Goal: Transaction & Acquisition: Purchase product/service

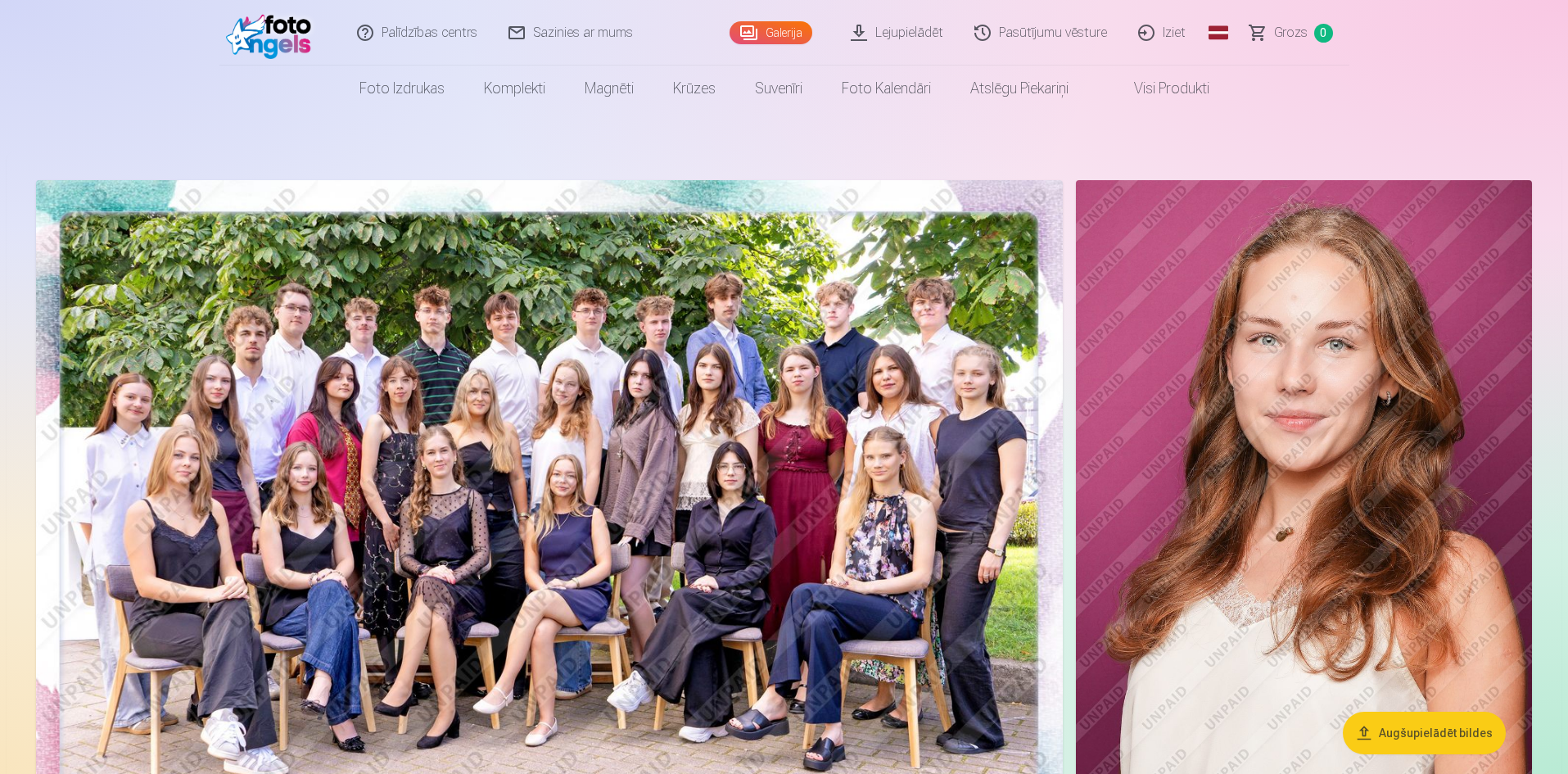
click at [906, 31] on link "Lejupielādēt" at bounding box center [898, 32] width 124 height 66
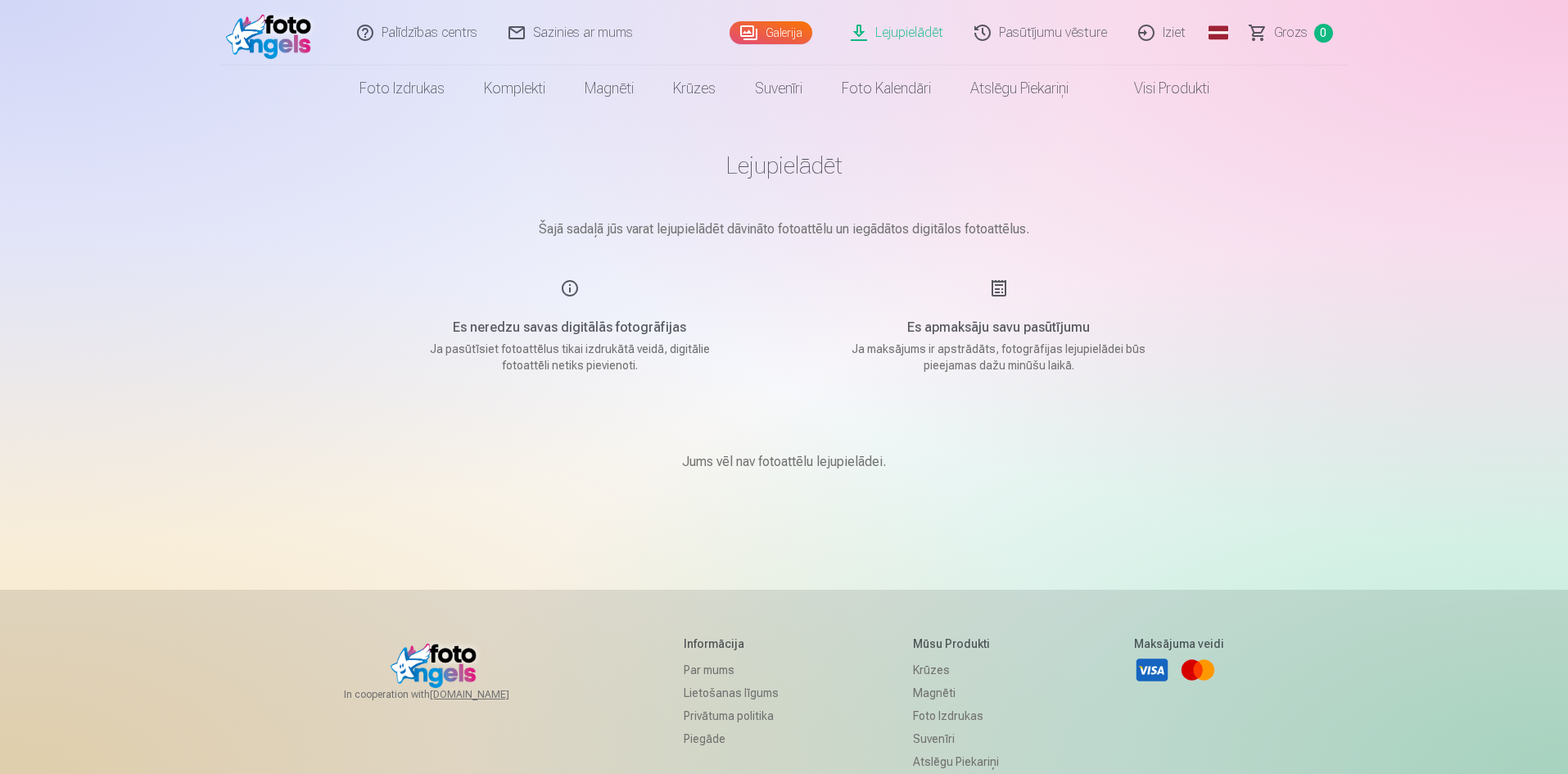
click at [788, 26] on link "Galerija" at bounding box center [770, 32] width 83 height 23
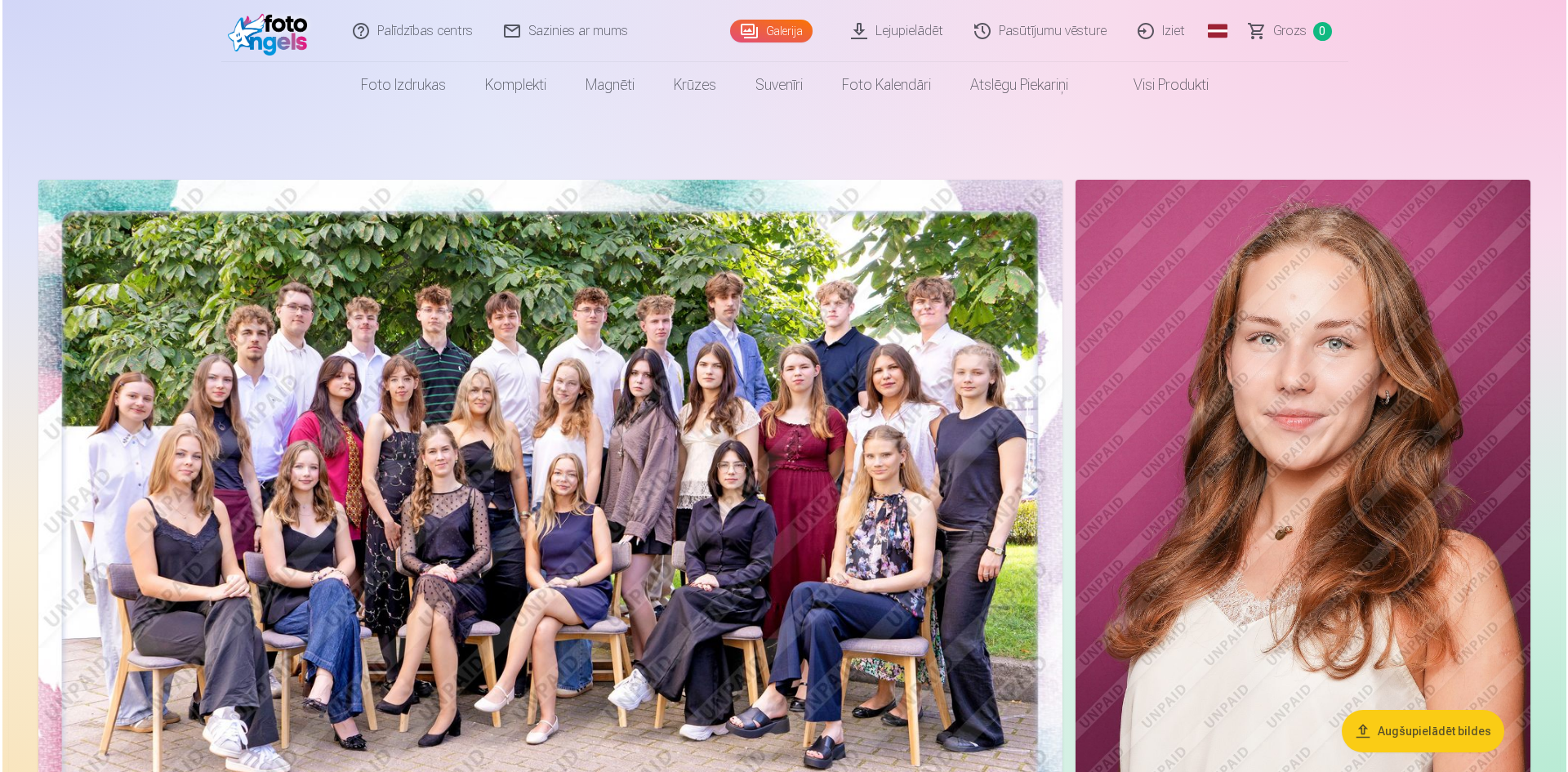
scroll to position [3, 0]
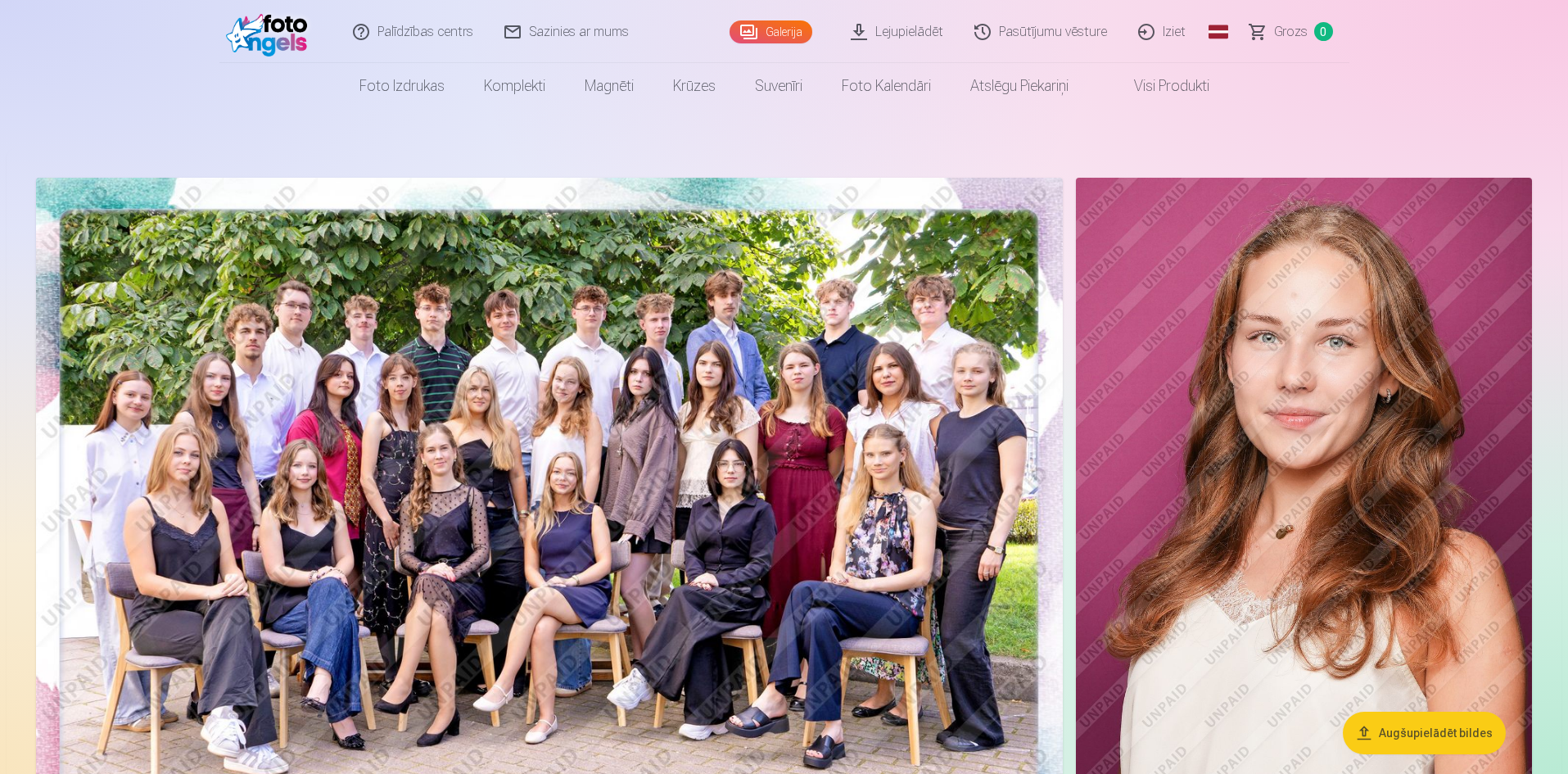
click at [1309, 429] on img at bounding box center [1304, 519] width 456 height 684
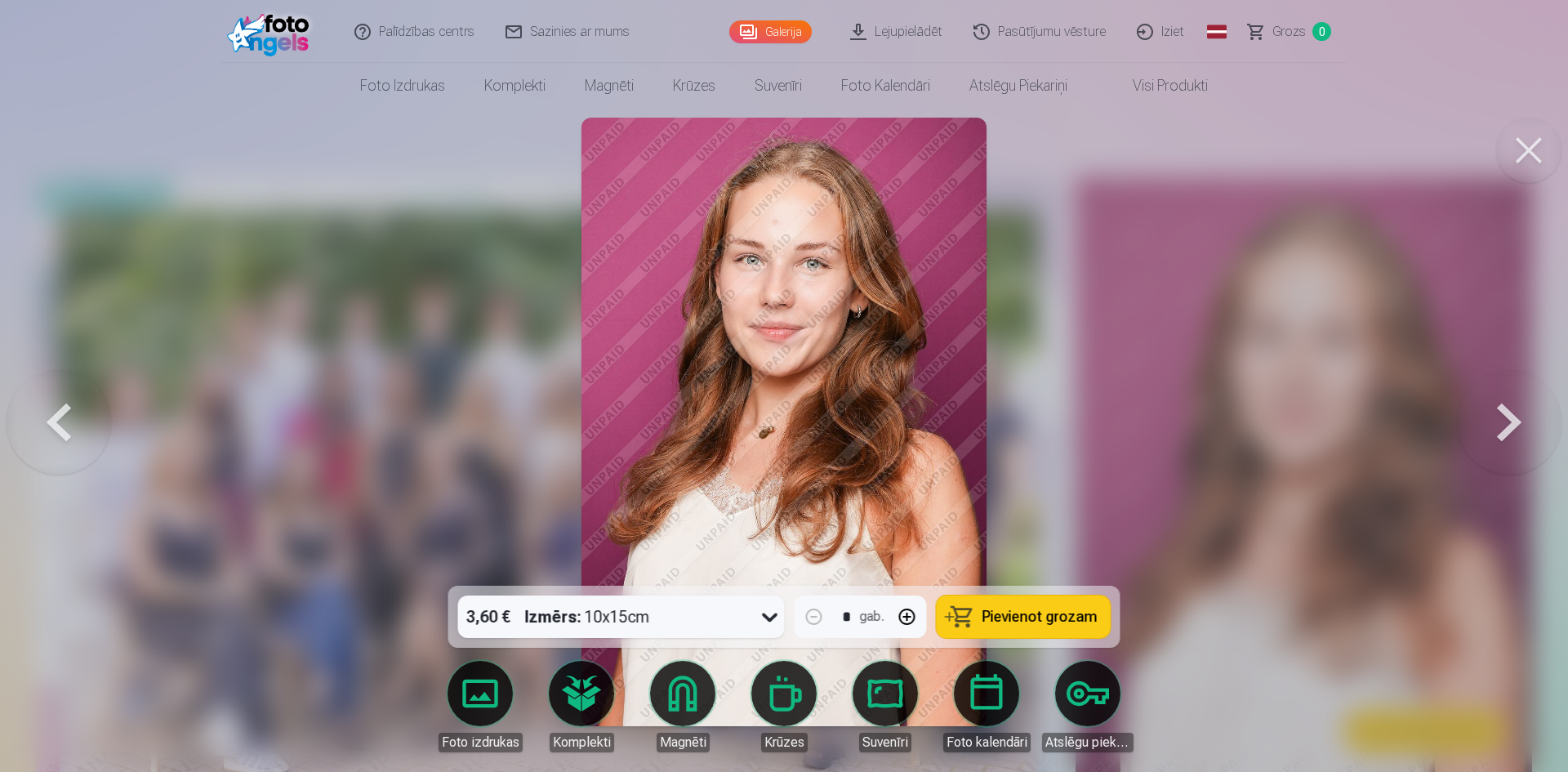
click at [1031, 615] on span "Pievienot grozam" at bounding box center [1040, 616] width 115 height 14
click at [1279, 514] on div at bounding box center [784, 386] width 1568 height 772
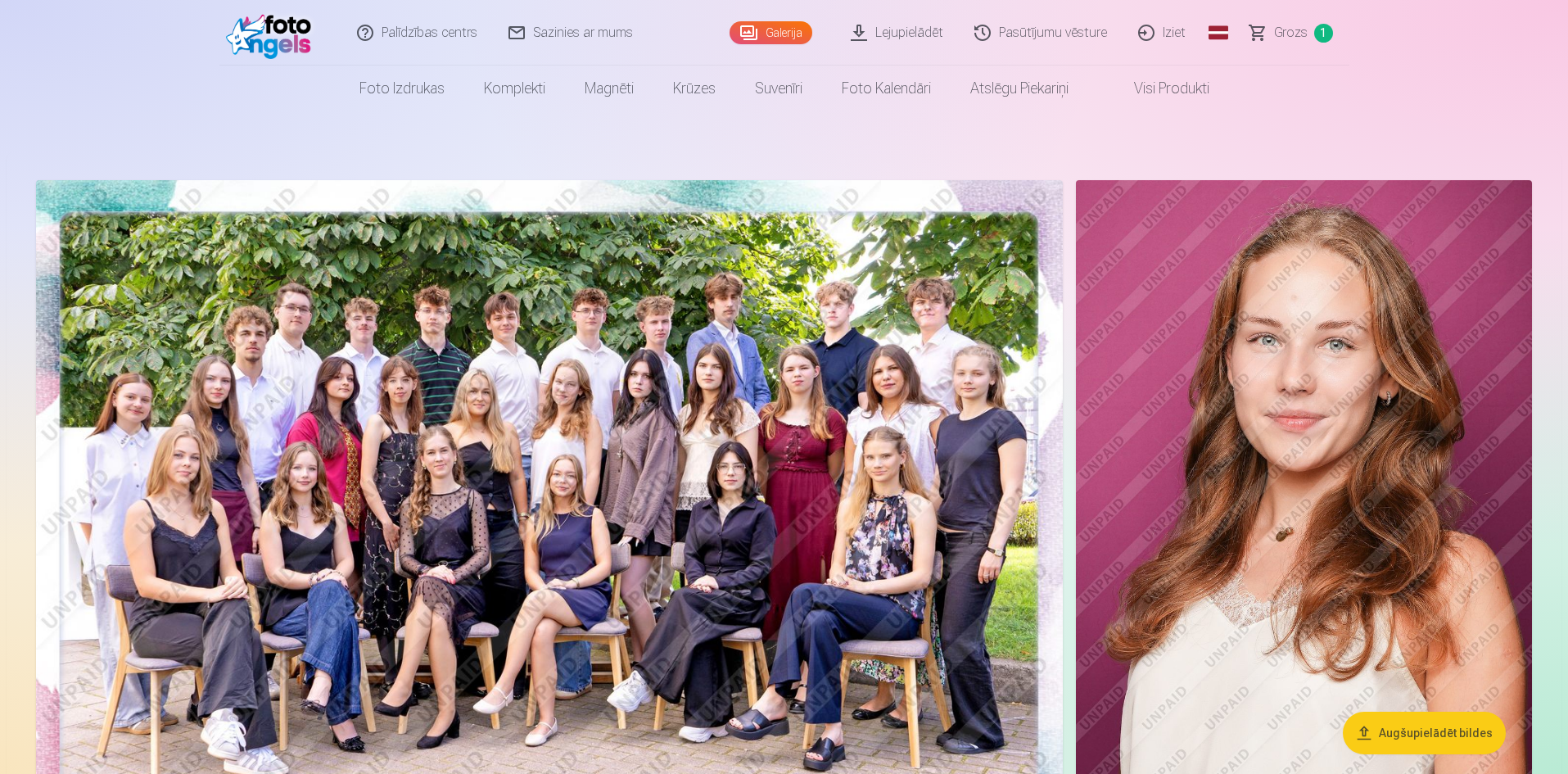
click at [909, 33] on link "Lejupielādēt" at bounding box center [898, 32] width 124 height 66
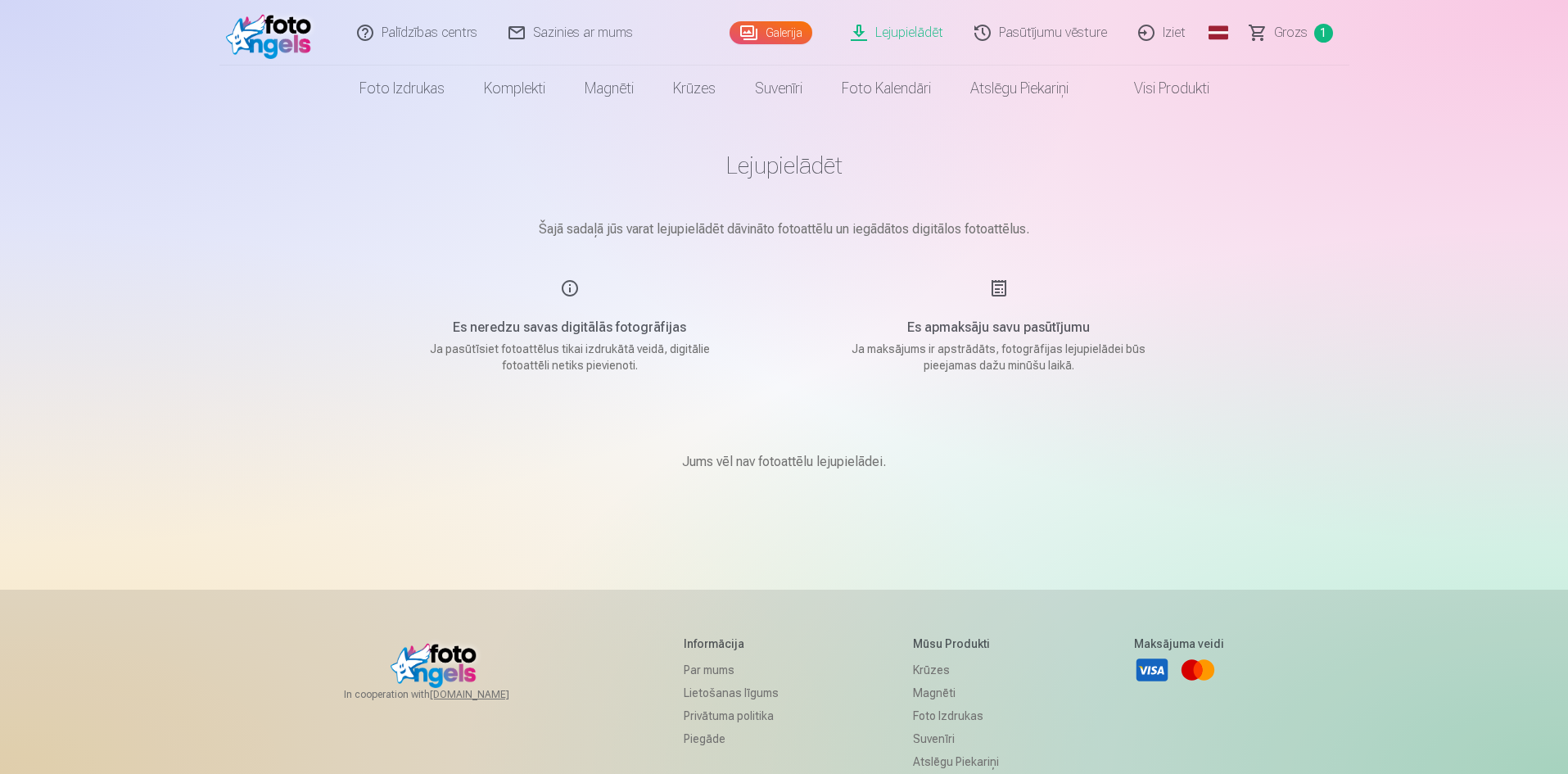
click at [789, 37] on link "Galerija" at bounding box center [770, 32] width 83 height 23
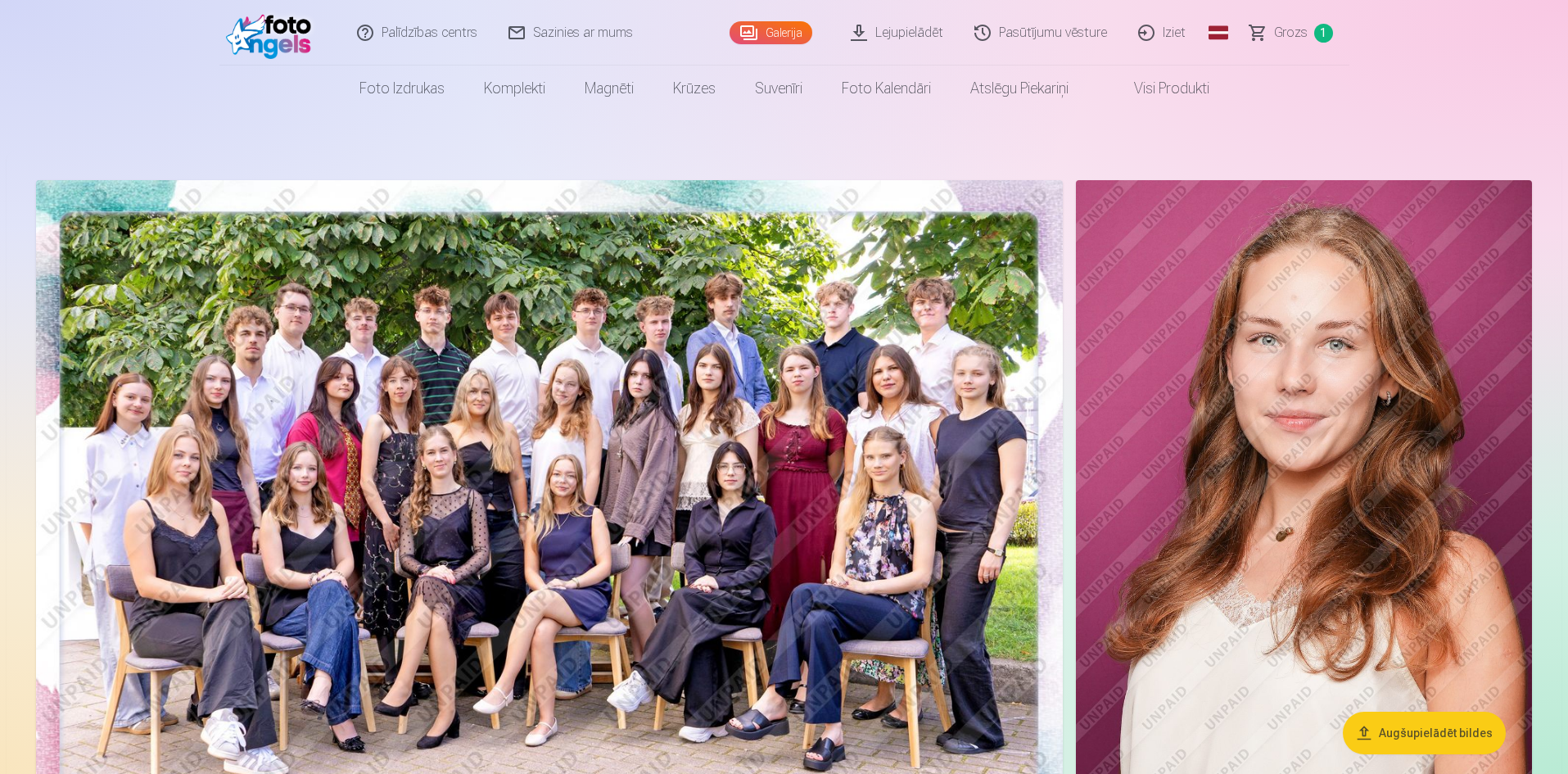
click at [1312, 33] on link "Grozs 1" at bounding box center [1292, 32] width 115 height 66
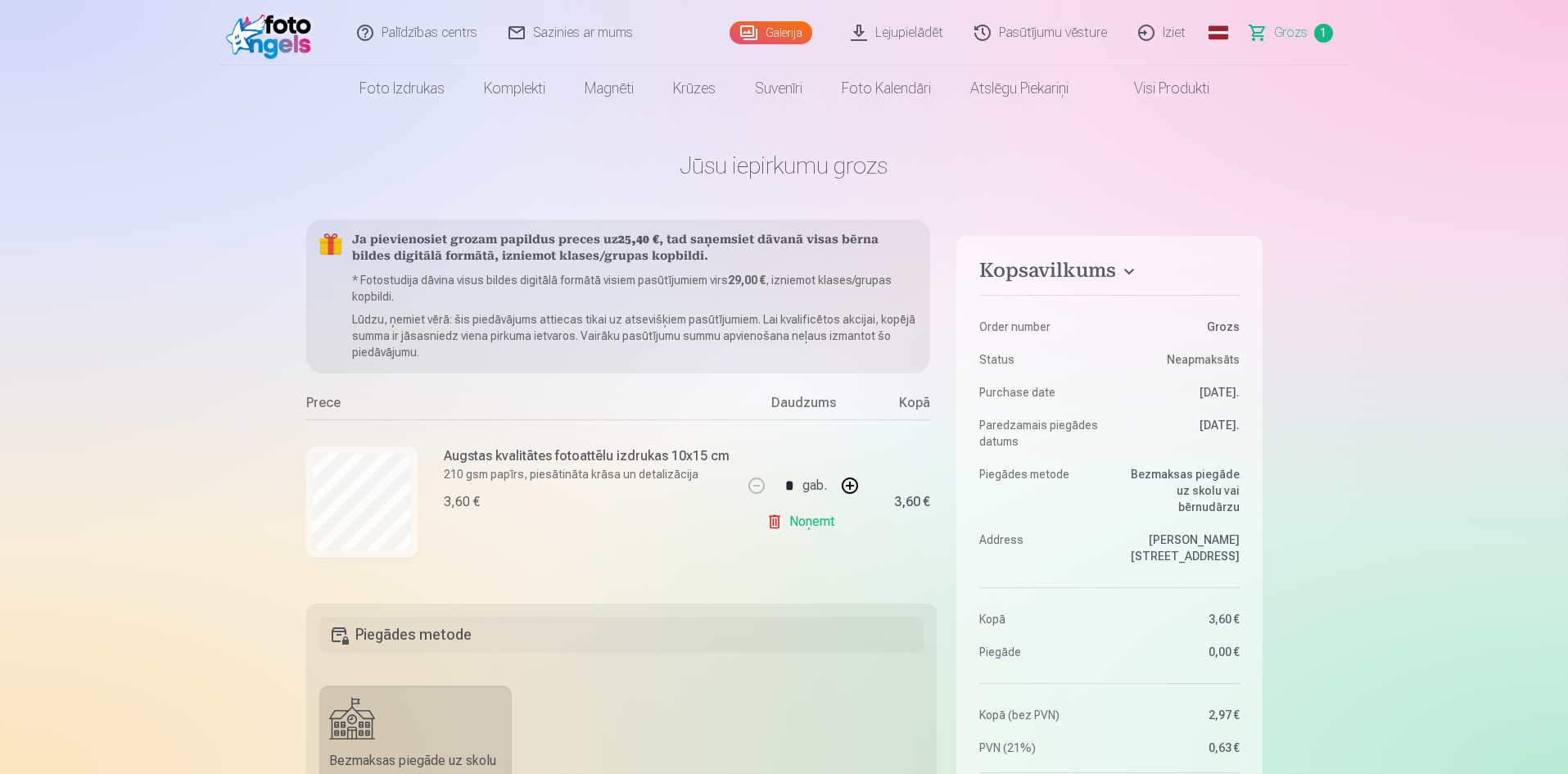
click at [768, 26] on link "Galerija" at bounding box center [770, 32] width 83 height 23
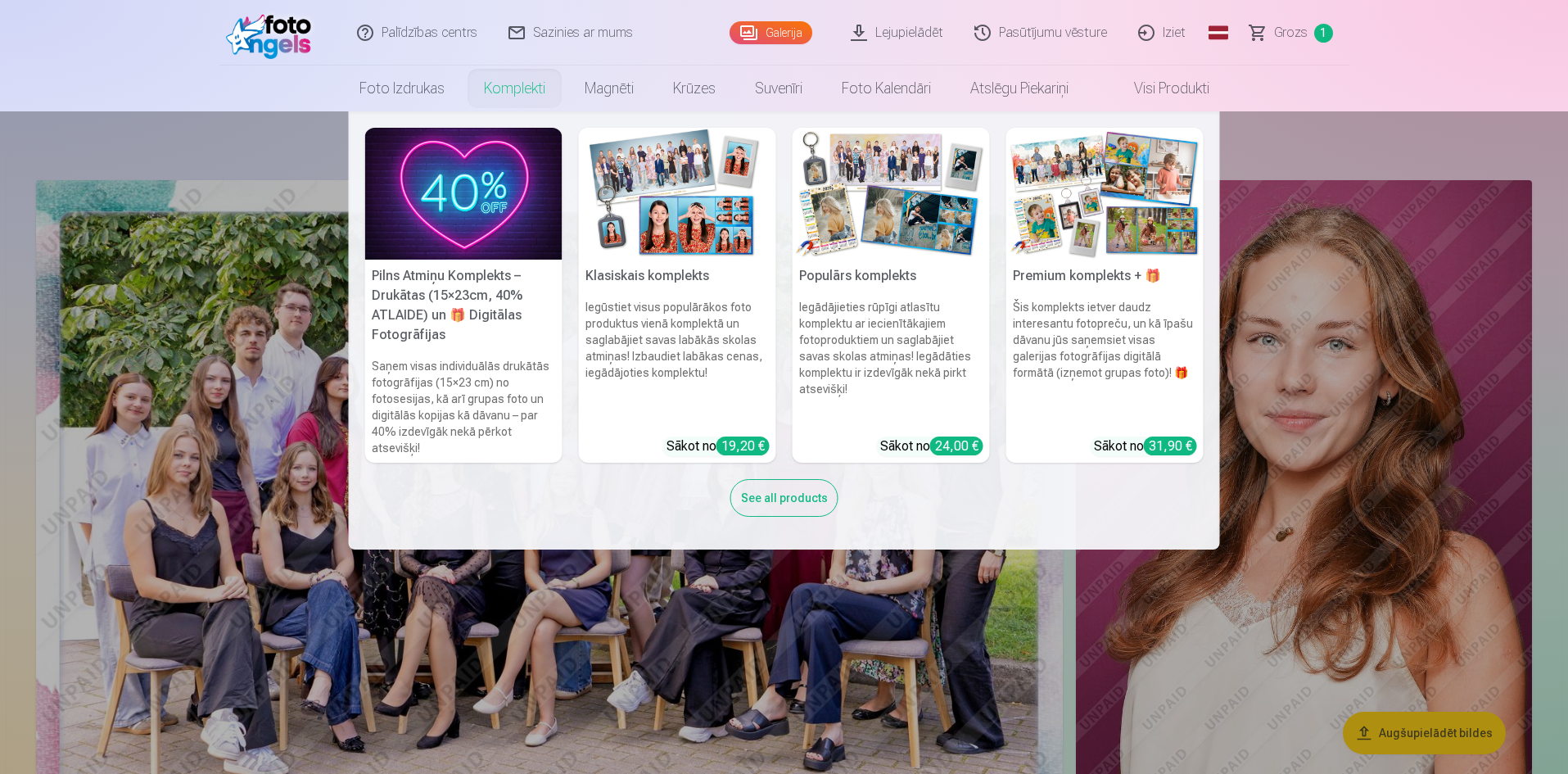
click at [499, 87] on link "Komplekti" at bounding box center [514, 89] width 101 height 46
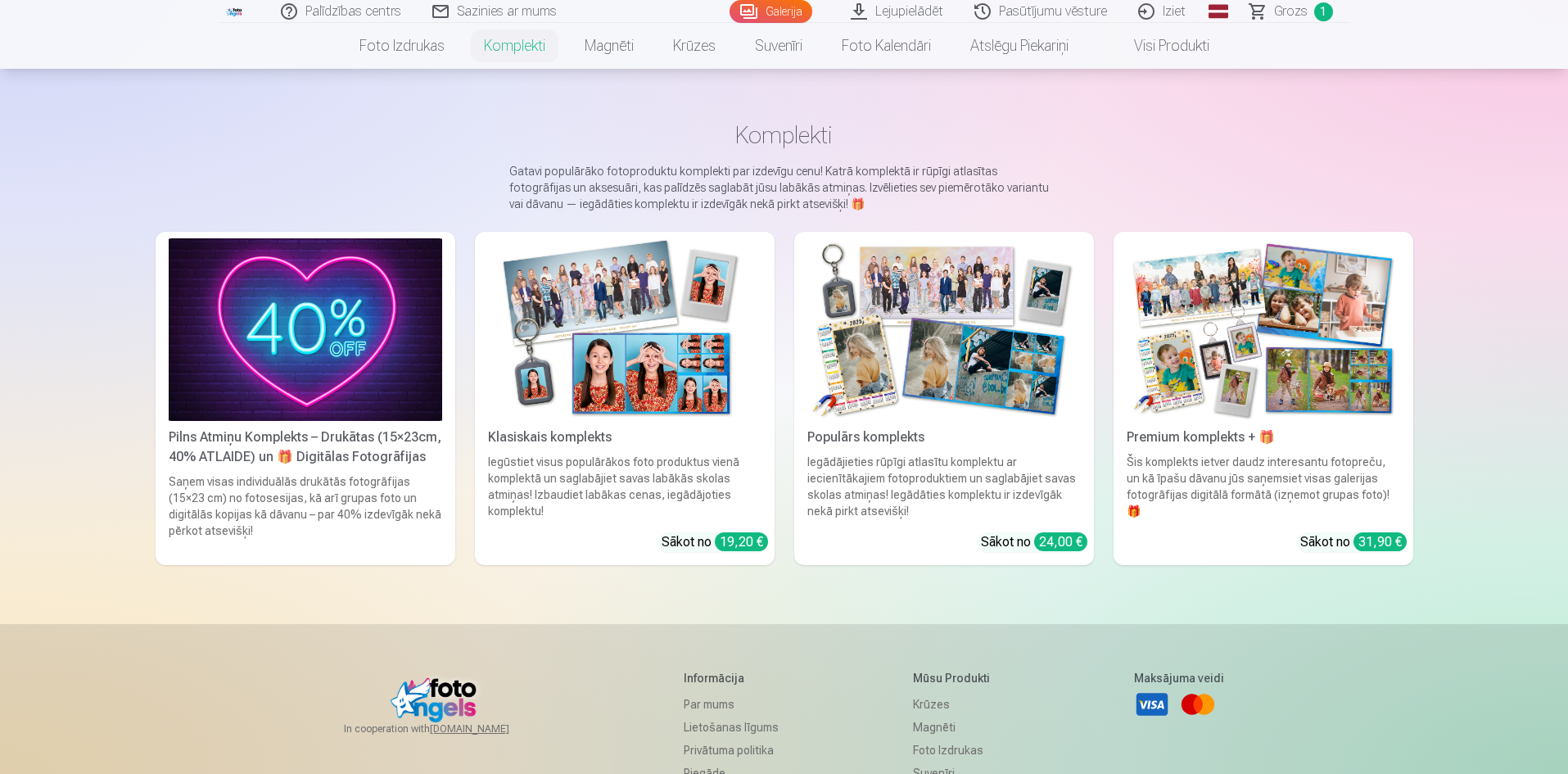
scroll to position [15, 0]
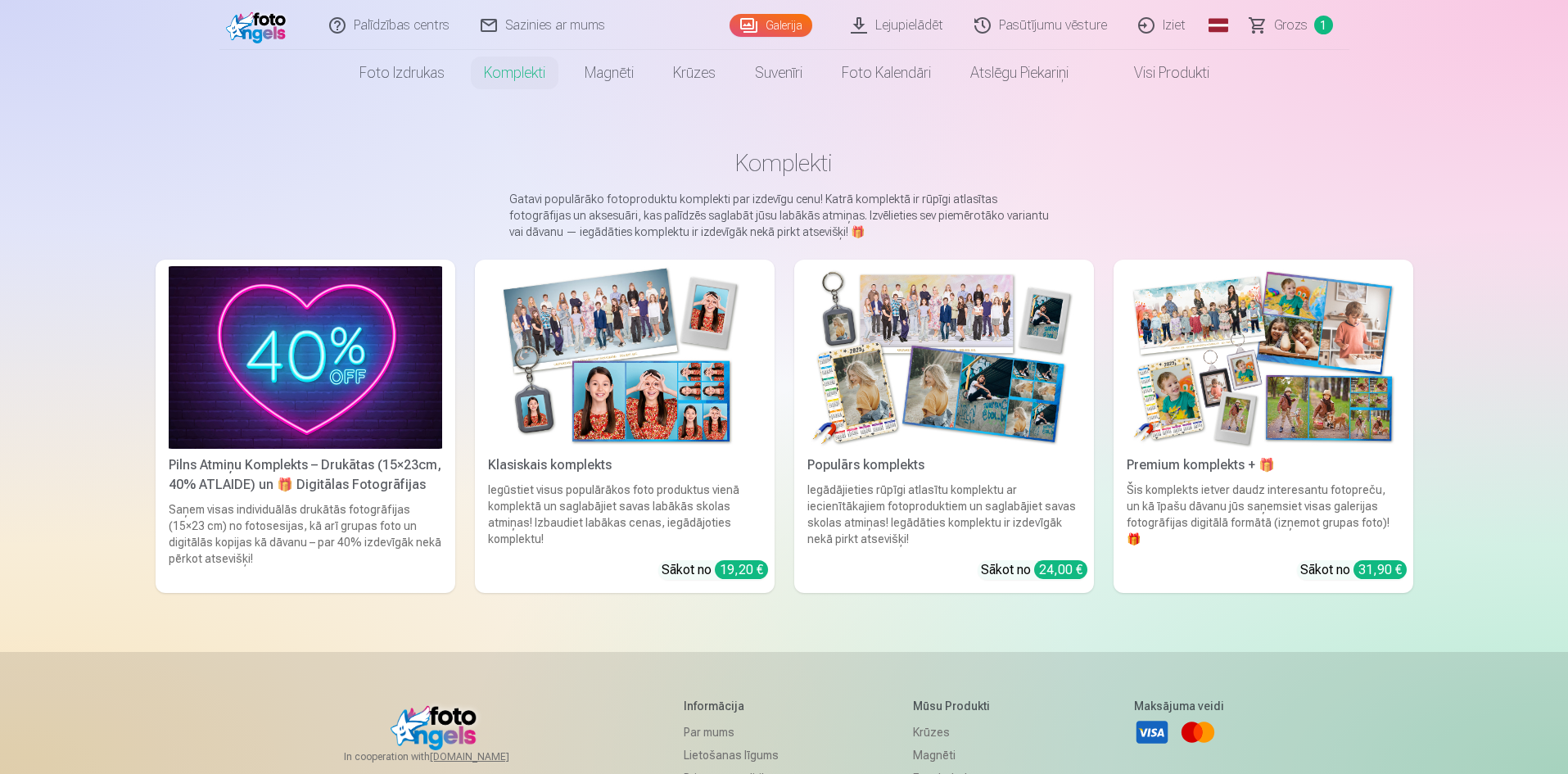
click at [350, 411] on img at bounding box center [305, 357] width 274 height 182
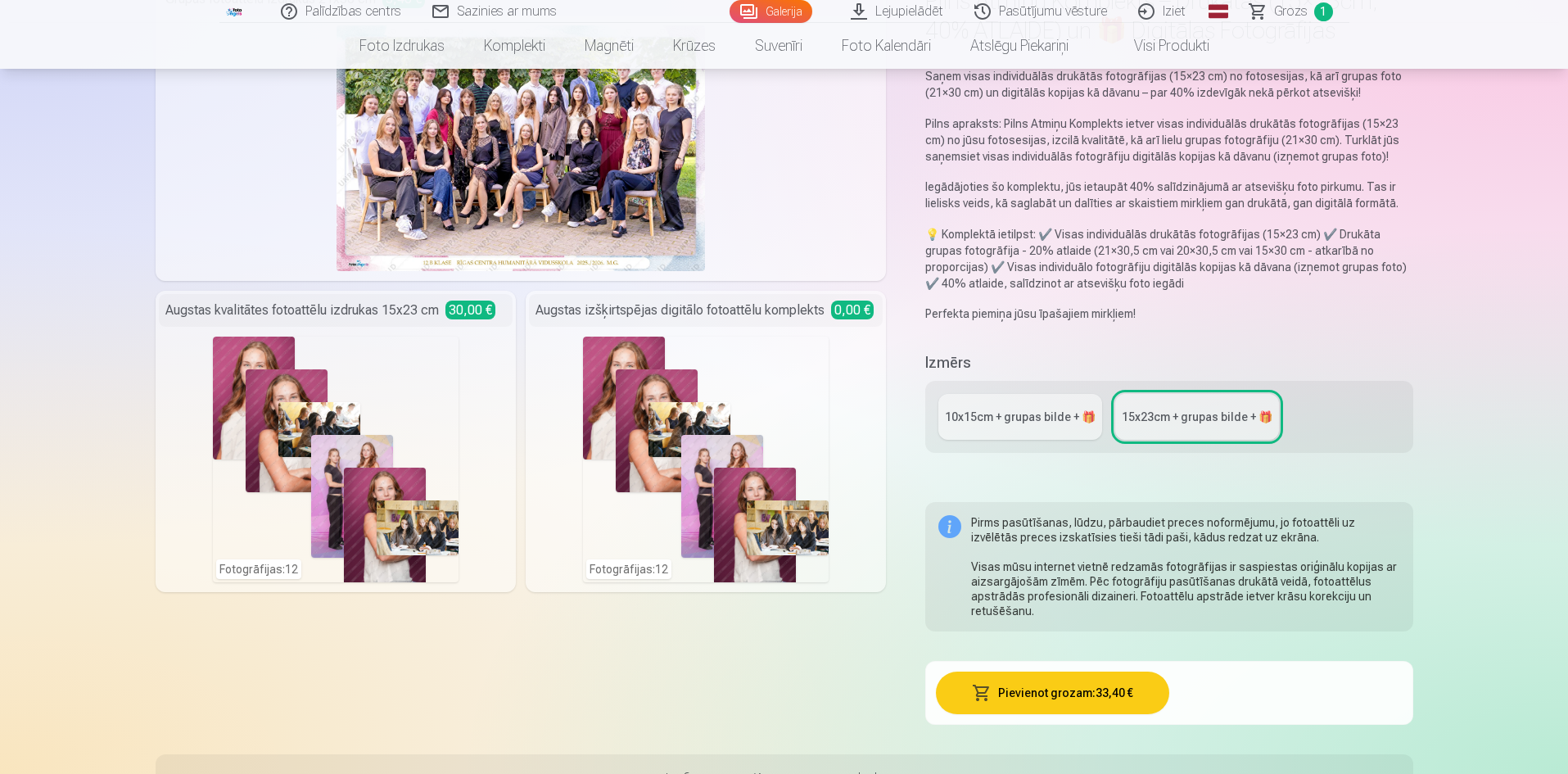
scroll to position [178, 0]
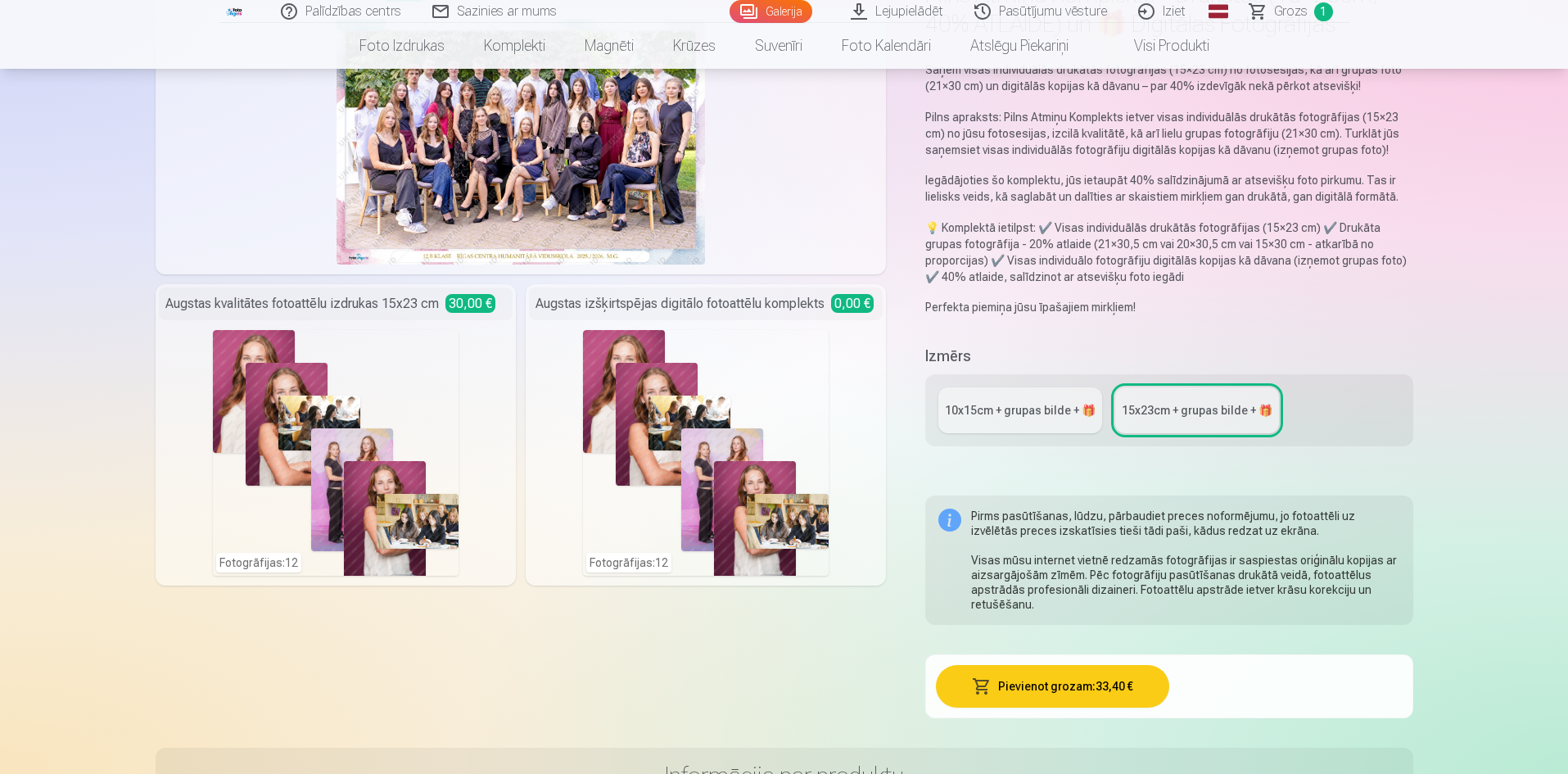
click at [1037, 421] on link "10x15сm + grupas bilde + 🎁" at bounding box center [1020, 410] width 164 height 46
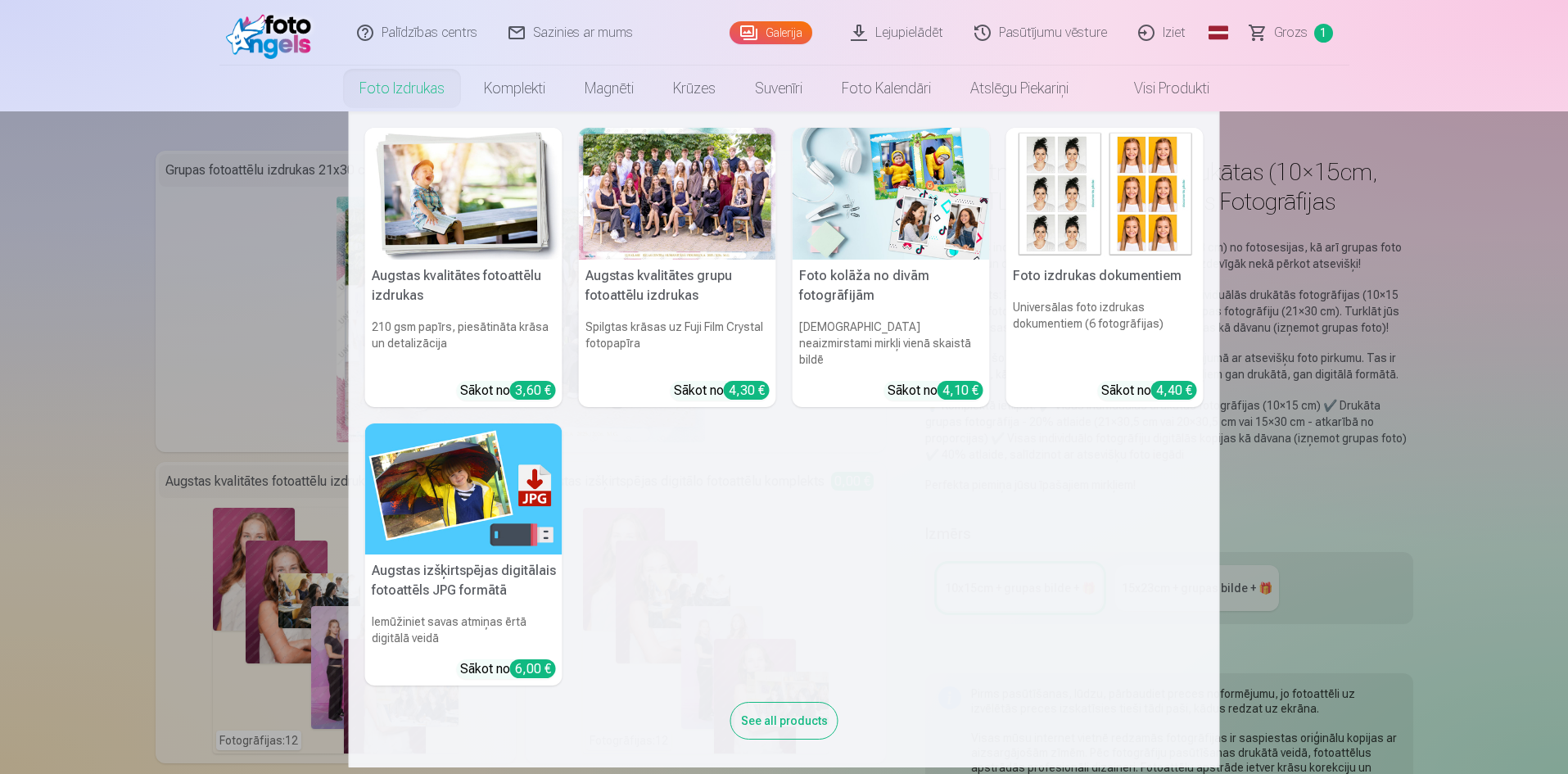
click at [429, 86] on link "Foto izdrukas" at bounding box center [402, 89] width 124 height 46
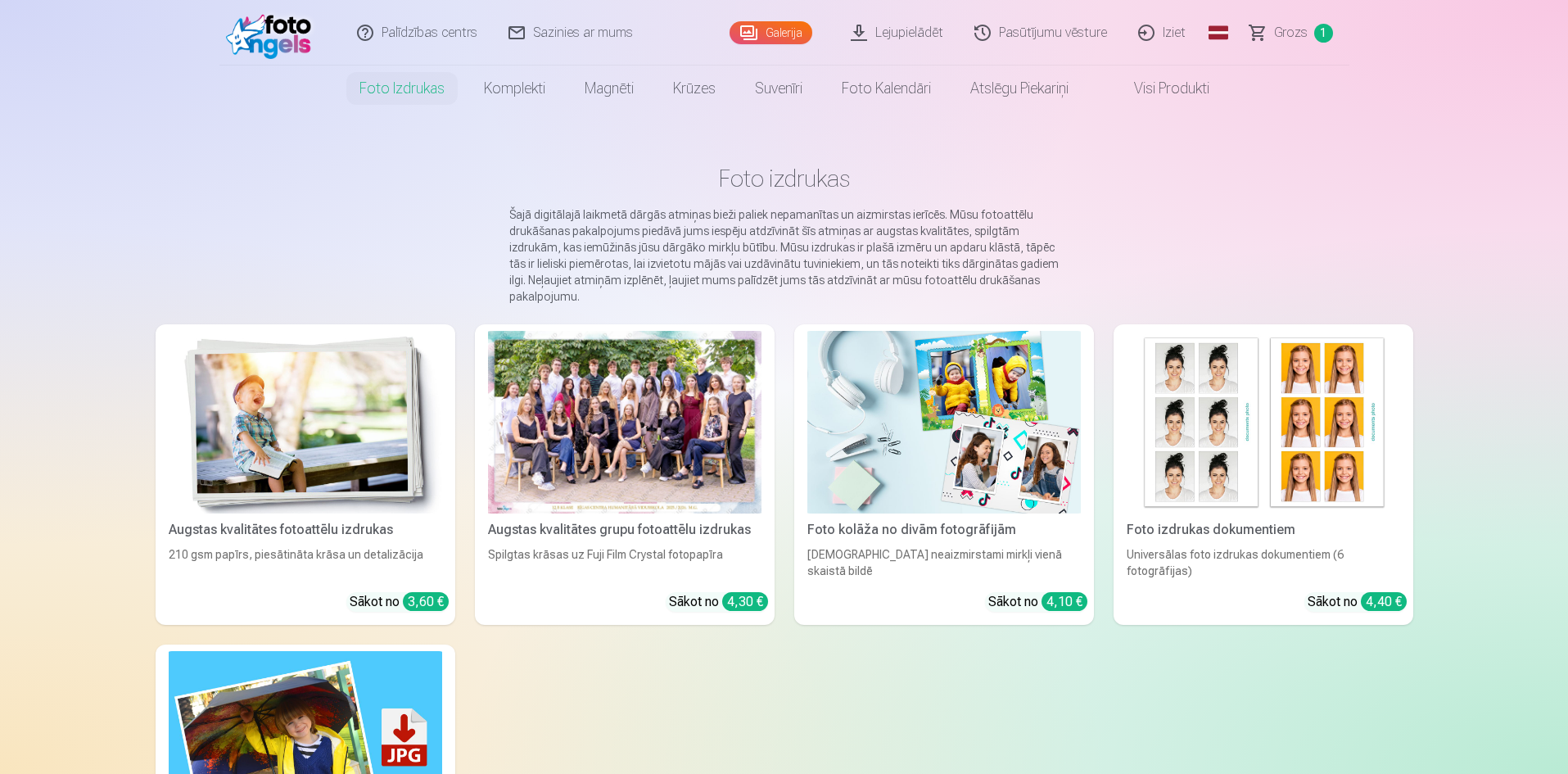
click at [780, 30] on link "Galerija" at bounding box center [770, 32] width 83 height 23
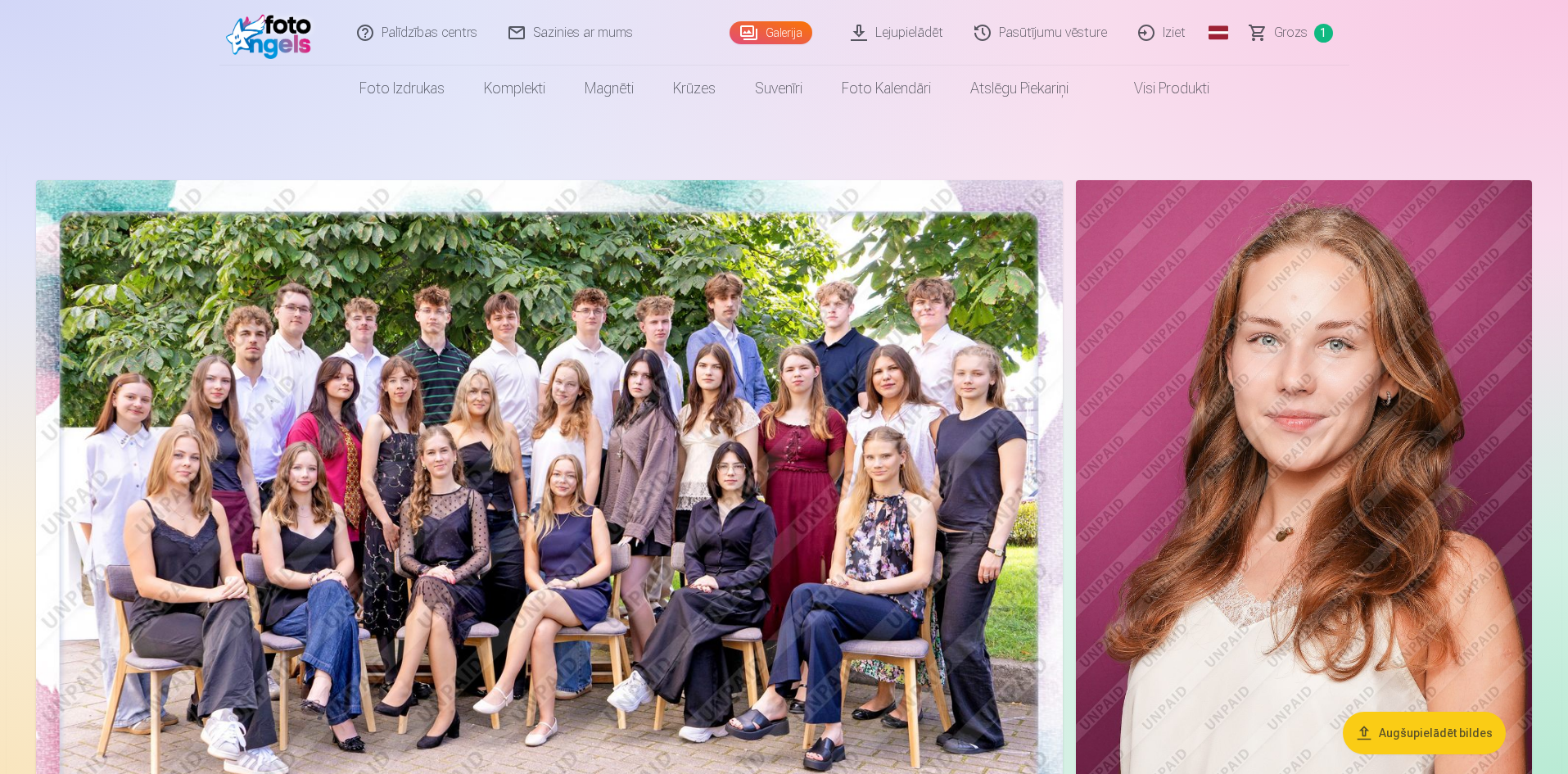
scroll to position [193, 0]
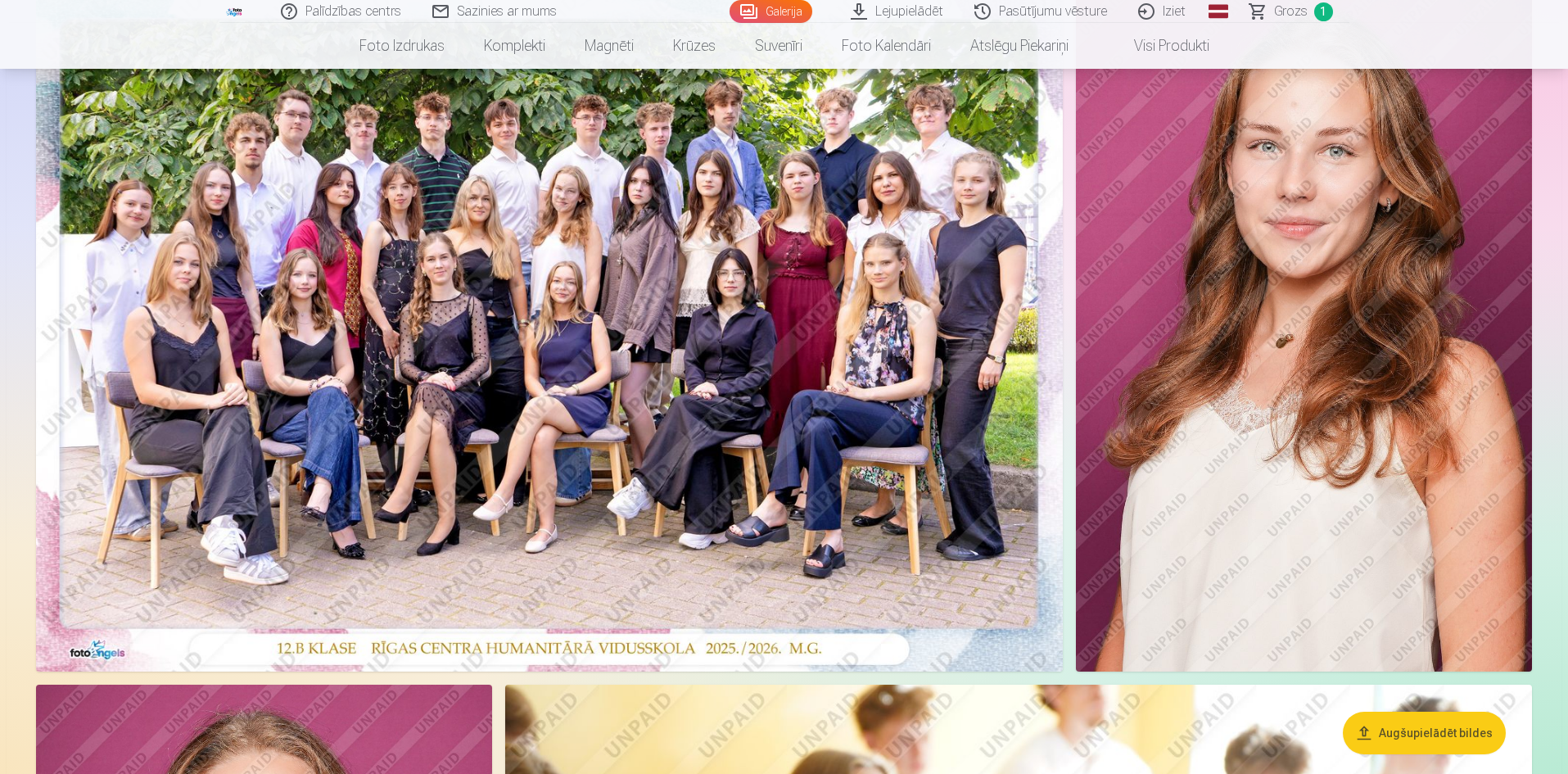
click at [670, 336] on img at bounding box center [550, 328] width 1027 height 684
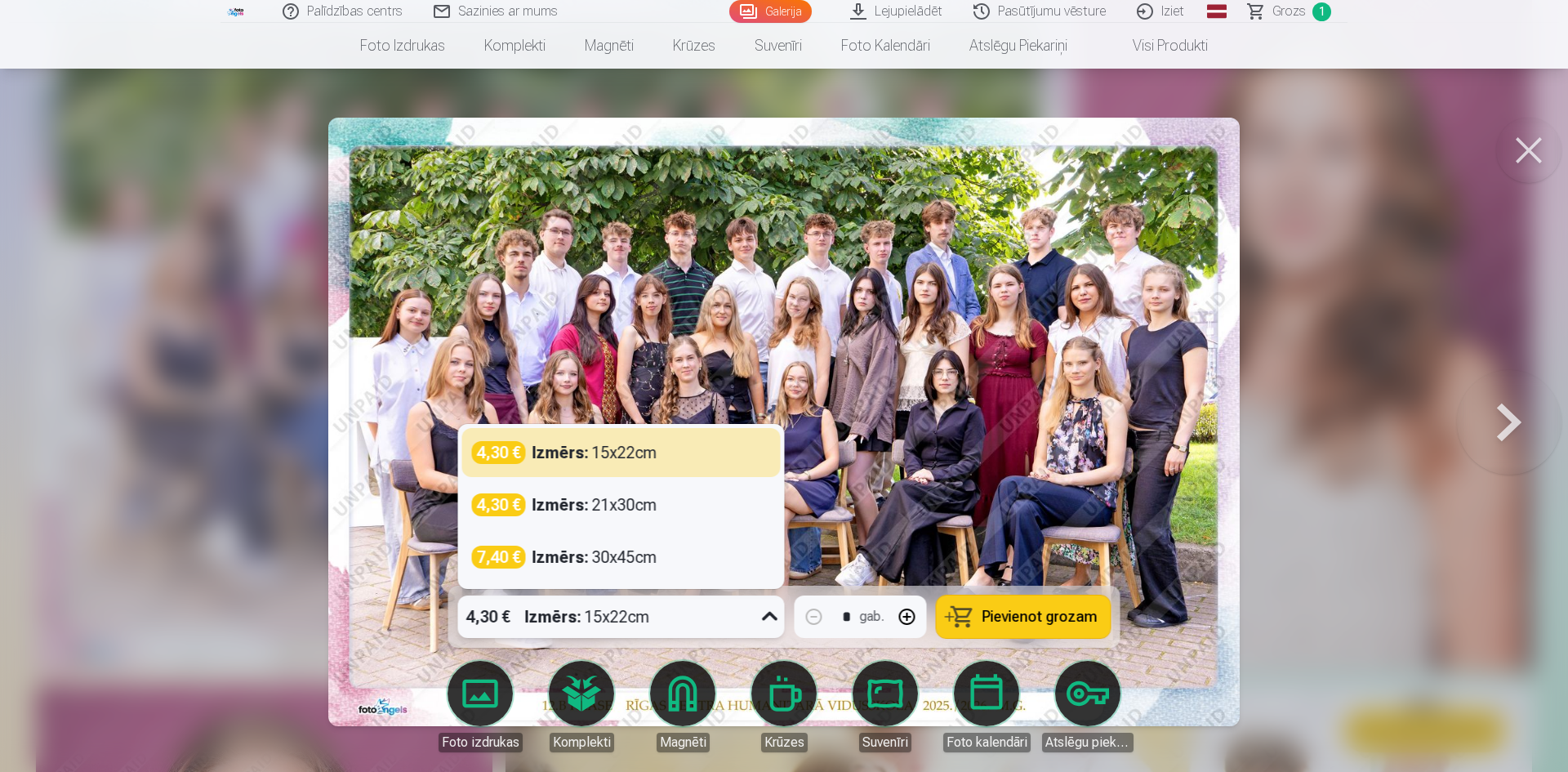
click at [761, 615] on icon at bounding box center [769, 616] width 26 height 26
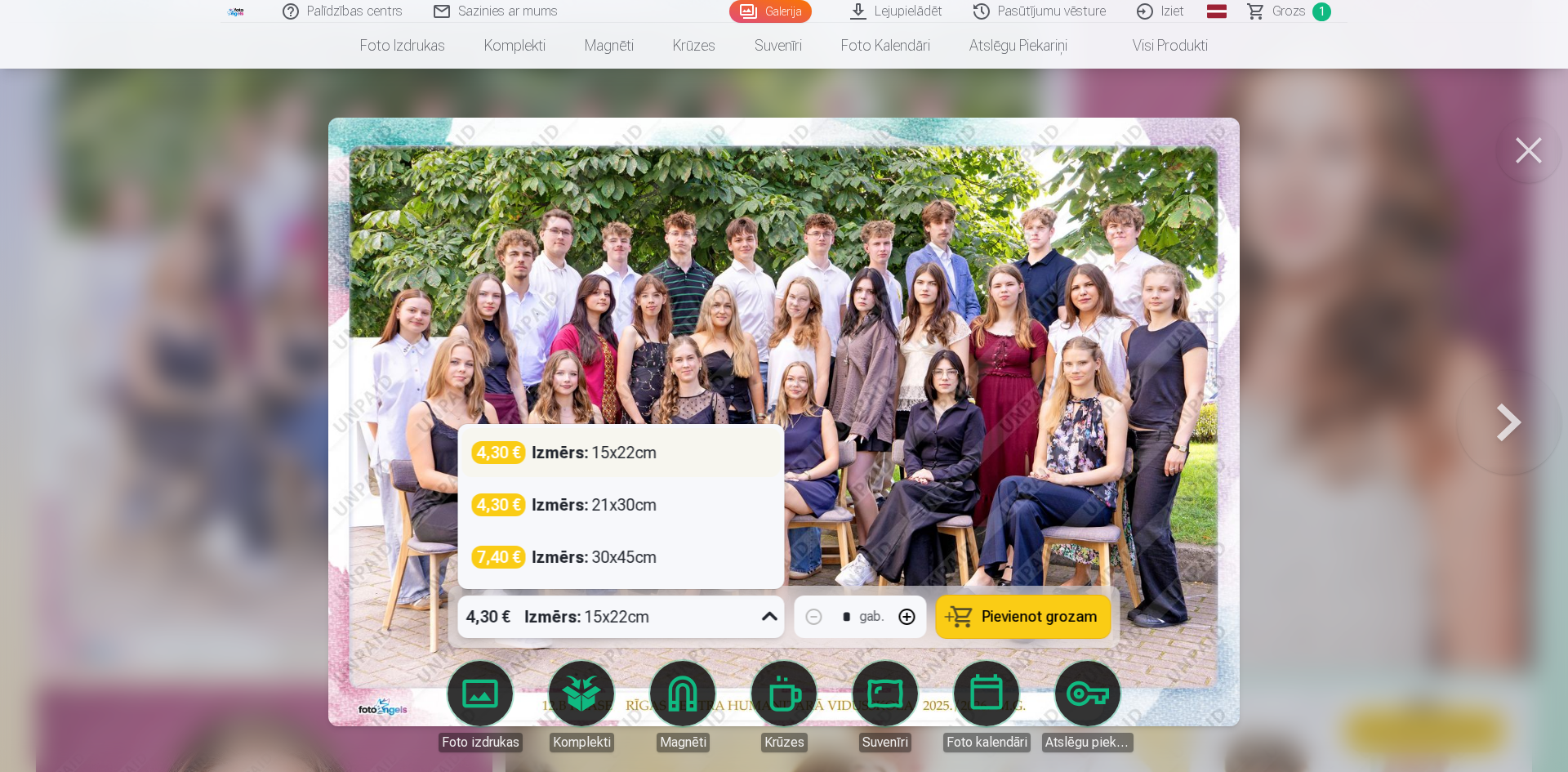
click at [672, 463] on div "4,30 € Izmērs : 15x22cm" at bounding box center [622, 452] width 299 height 23
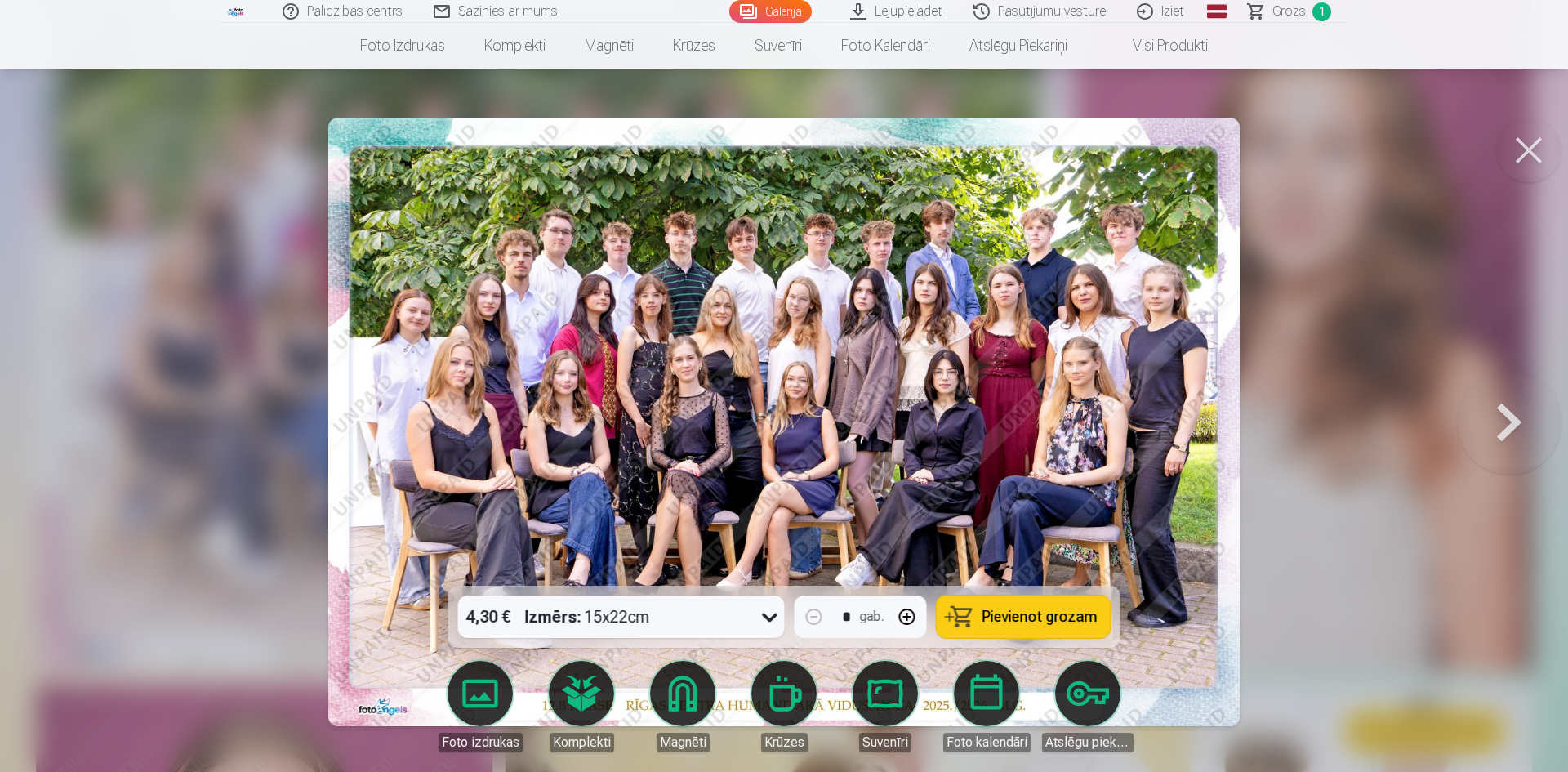
click at [1035, 609] on span "Pievienot grozam" at bounding box center [1040, 616] width 115 height 14
click at [1300, 507] on div at bounding box center [784, 386] width 1568 height 772
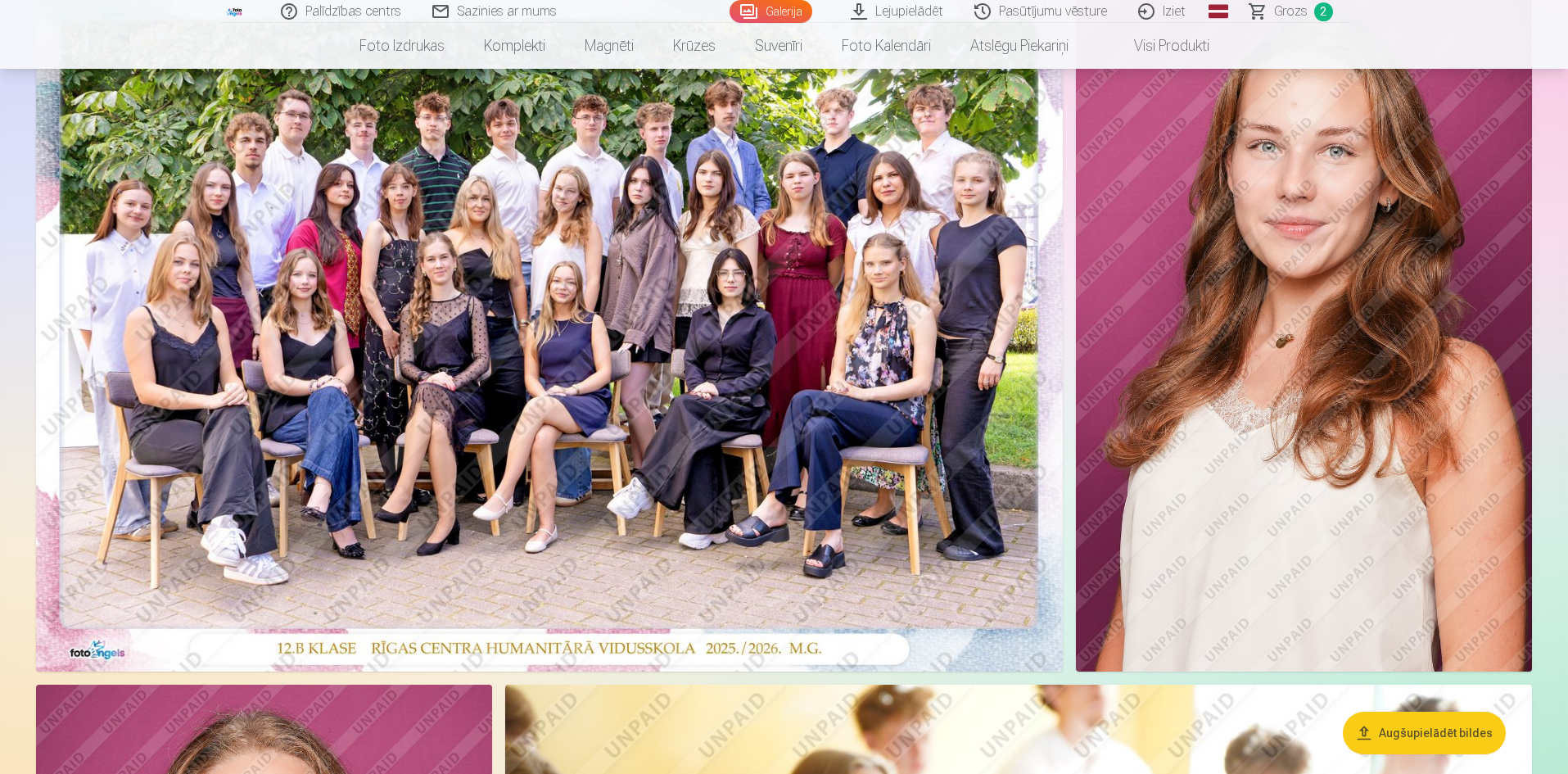
click at [1312, 20] on link "Grozs 2" at bounding box center [1292, 11] width 115 height 23
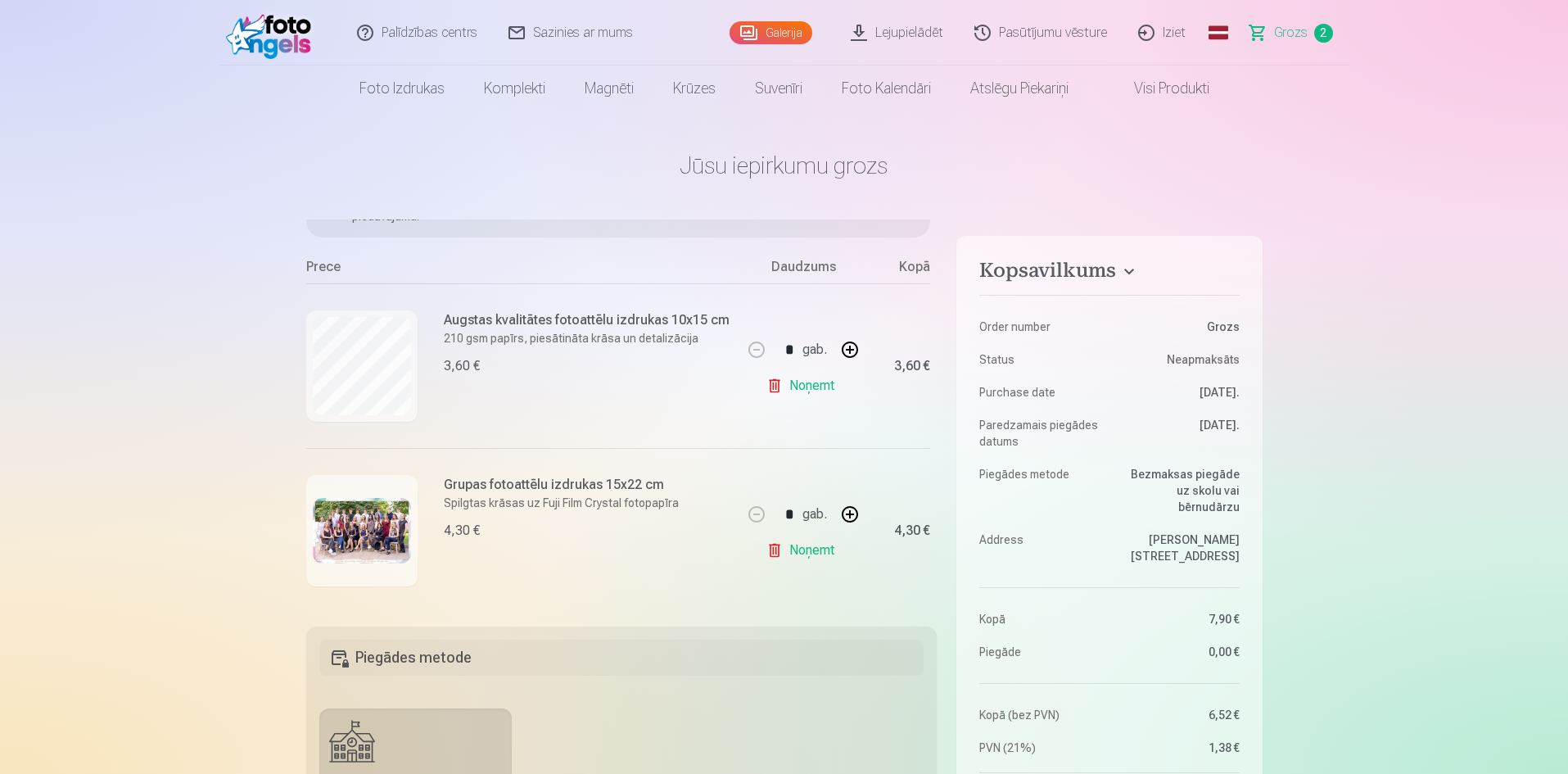
scroll to position [146, 0]
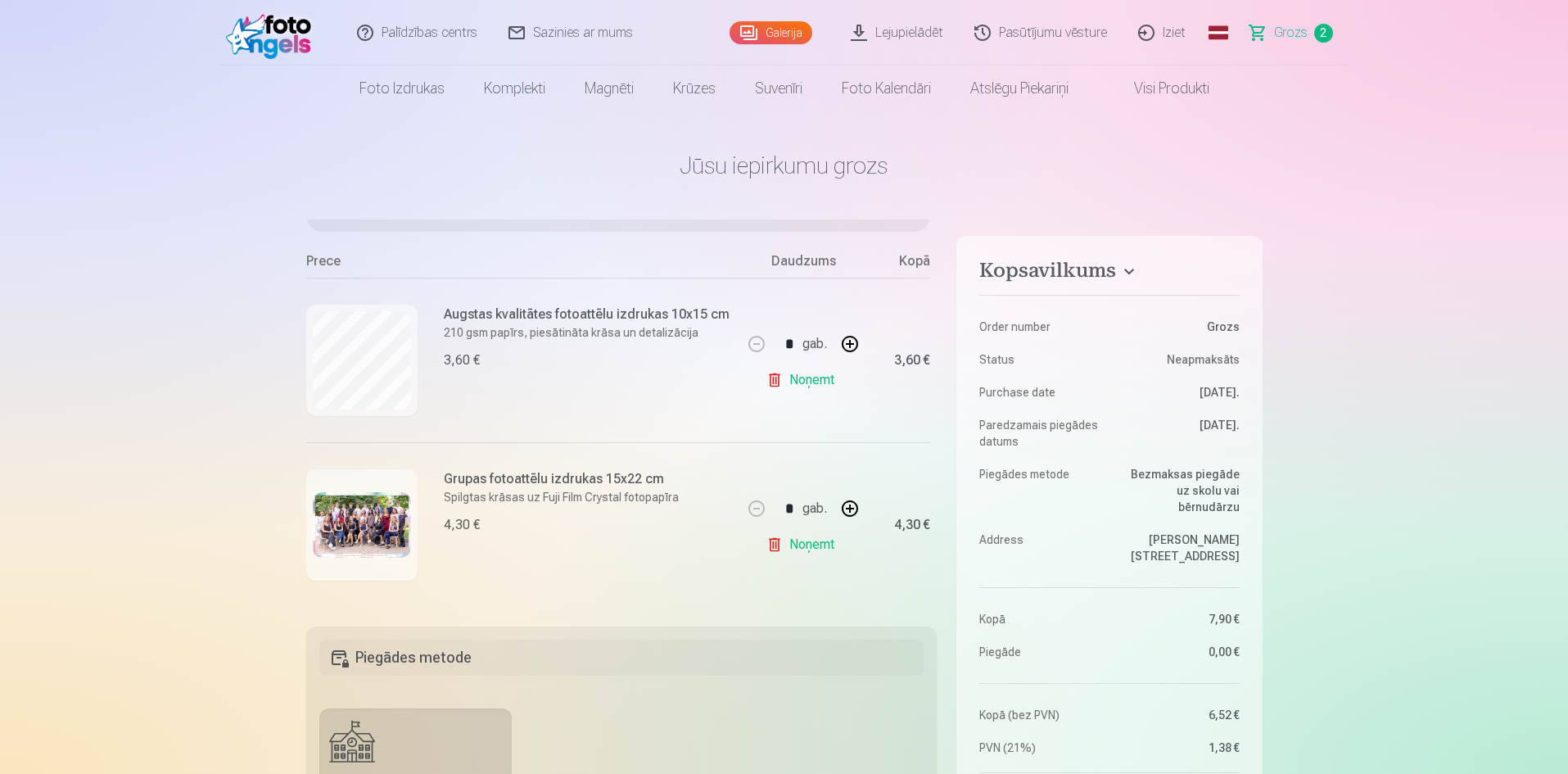
click at [803, 383] on link "Noņemt" at bounding box center [804, 380] width 74 height 32
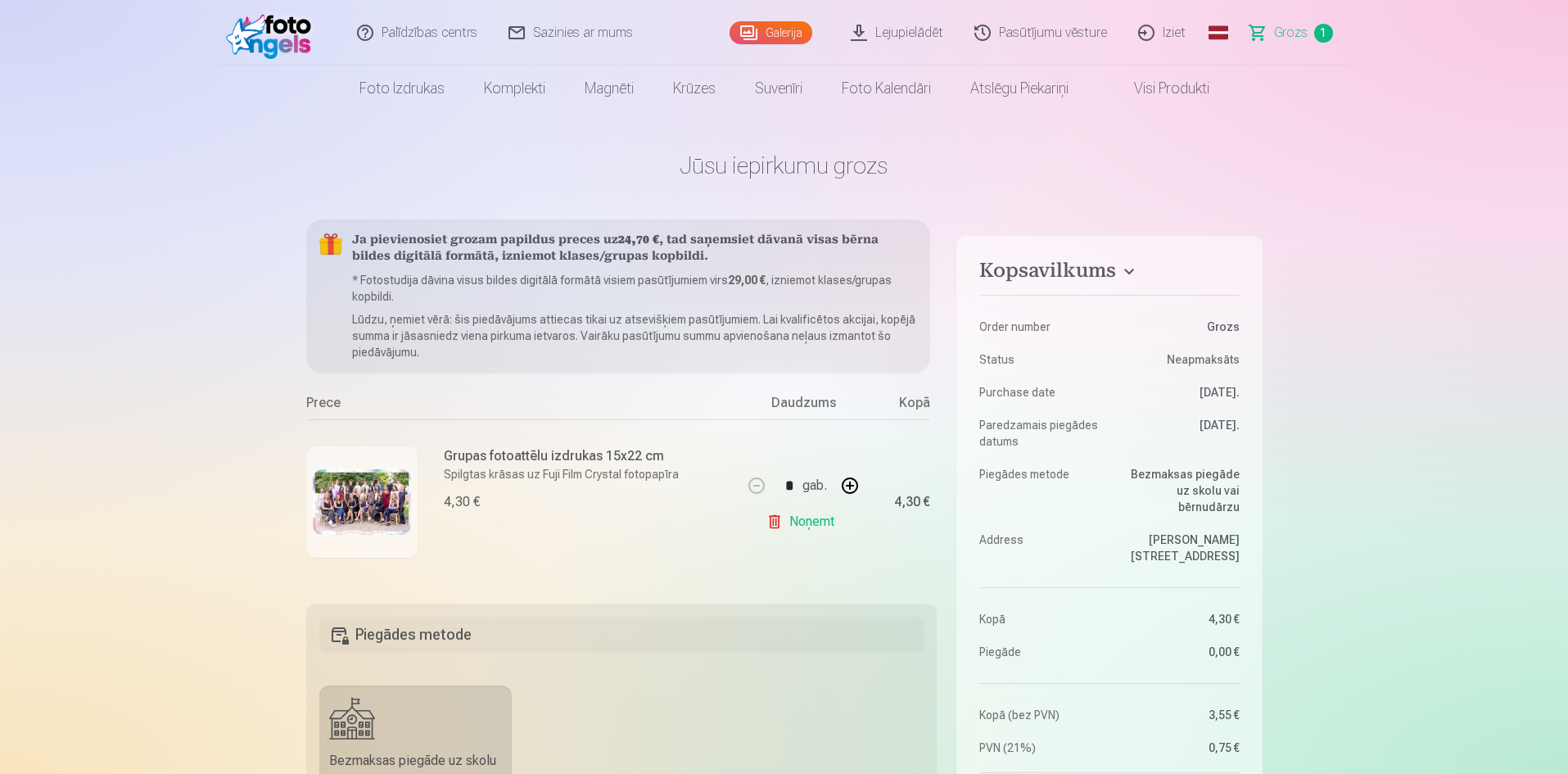
click at [785, 21] on link "Galerija" at bounding box center [770, 32] width 83 height 23
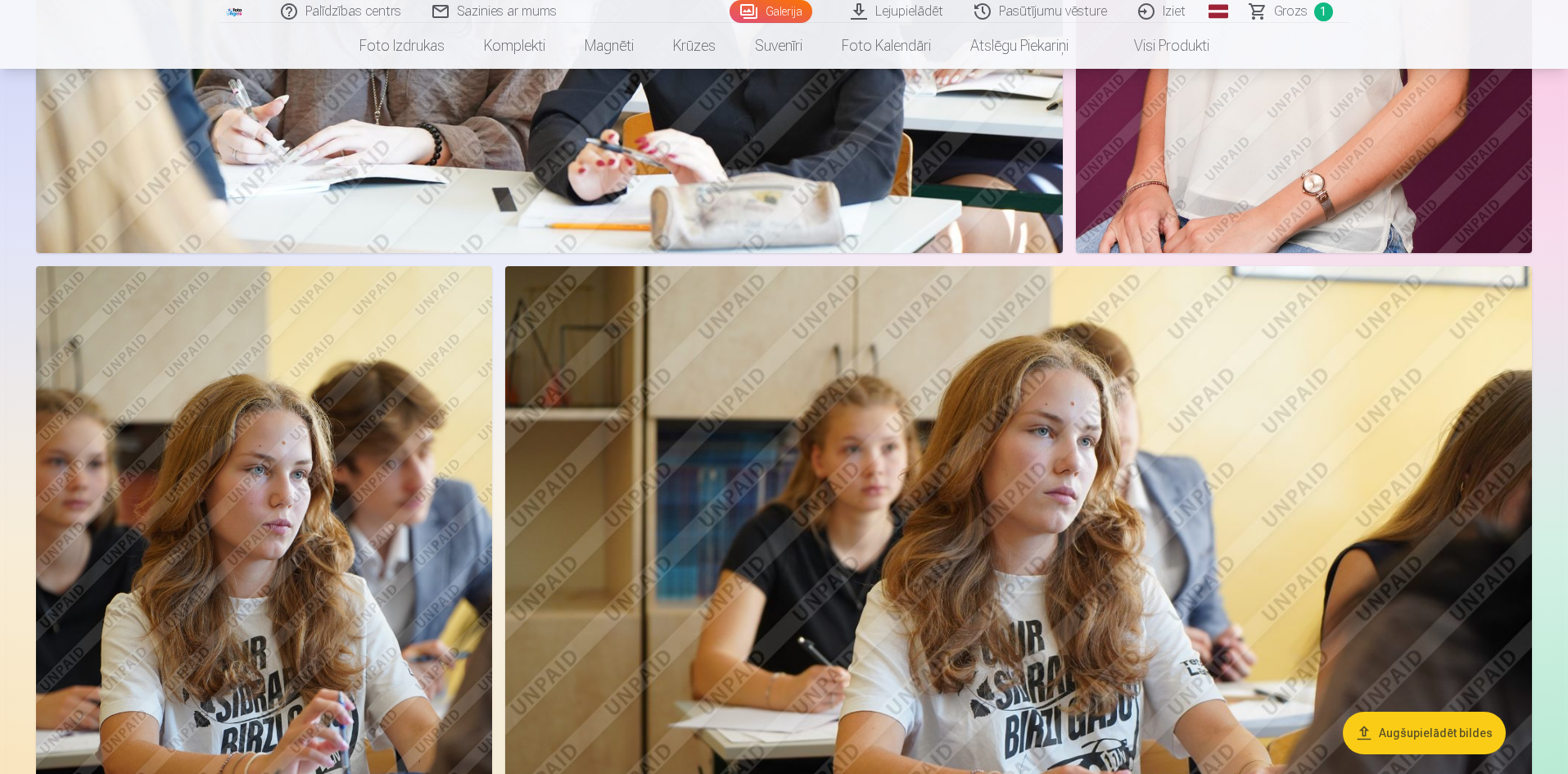
scroll to position [3133, 0]
click at [383, 521] on img at bounding box center [264, 607] width 456 height 684
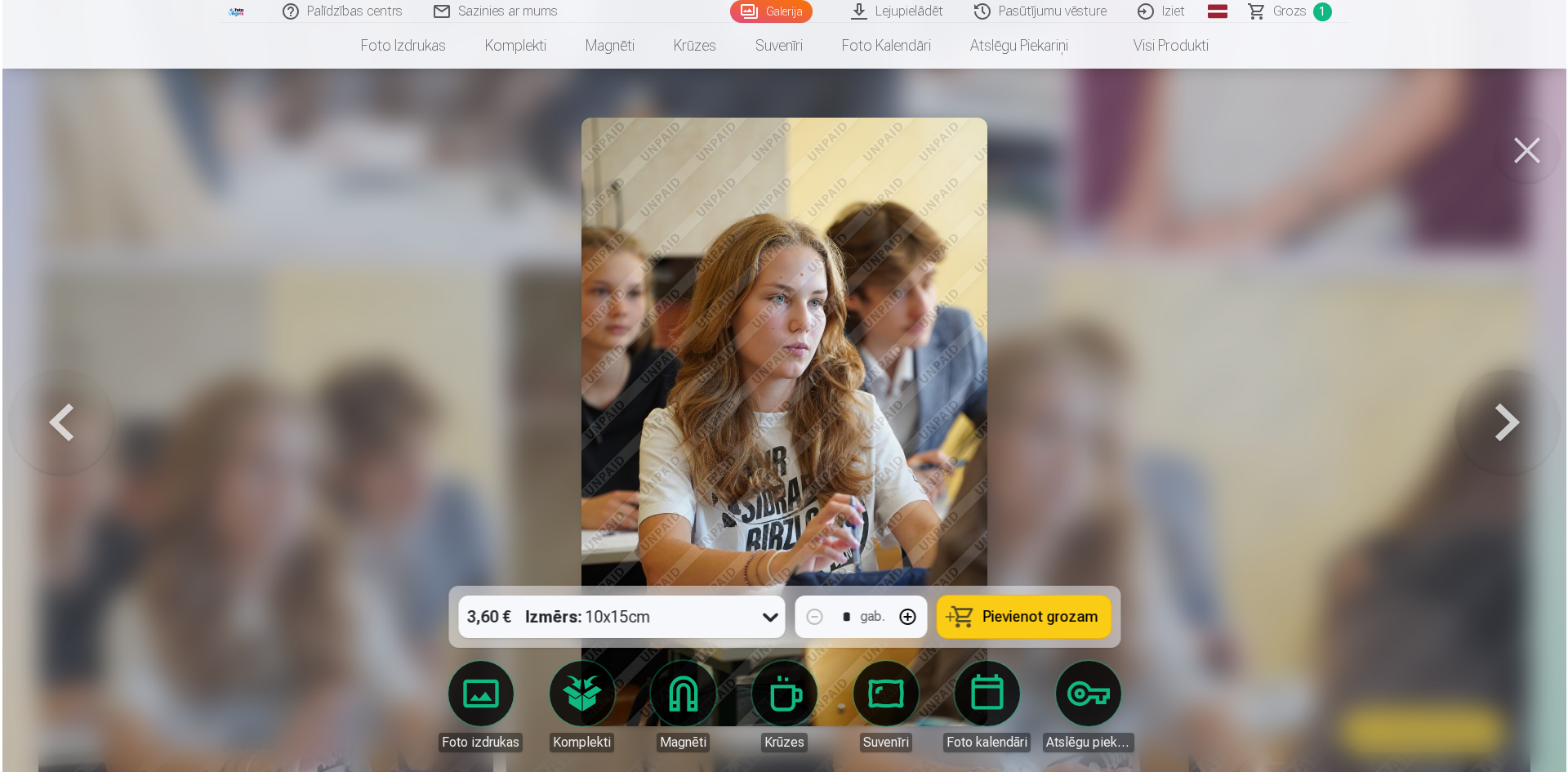
scroll to position [3132, 0]
click at [916, 605] on button "button" at bounding box center [906, 616] width 39 height 39
click at [997, 623] on span "Pievienot grozam" at bounding box center [1040, 616] width 115 height 14
type input "*"
click at [1213, 416] on div at bounding box center [784, 386] width 1568 height 772
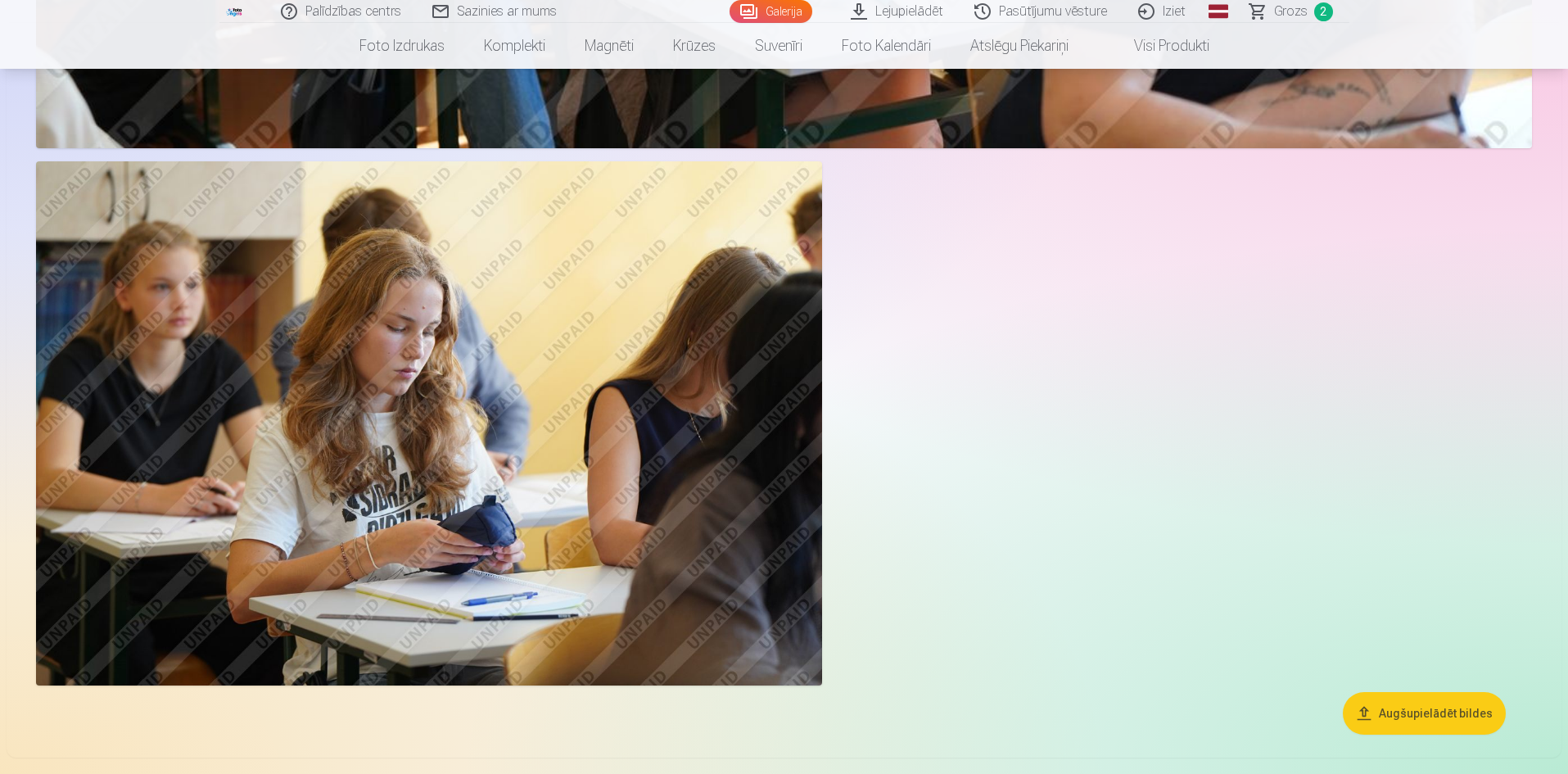
click at [613, 469] on img at bounding box center [429, 423] width 785 height 524
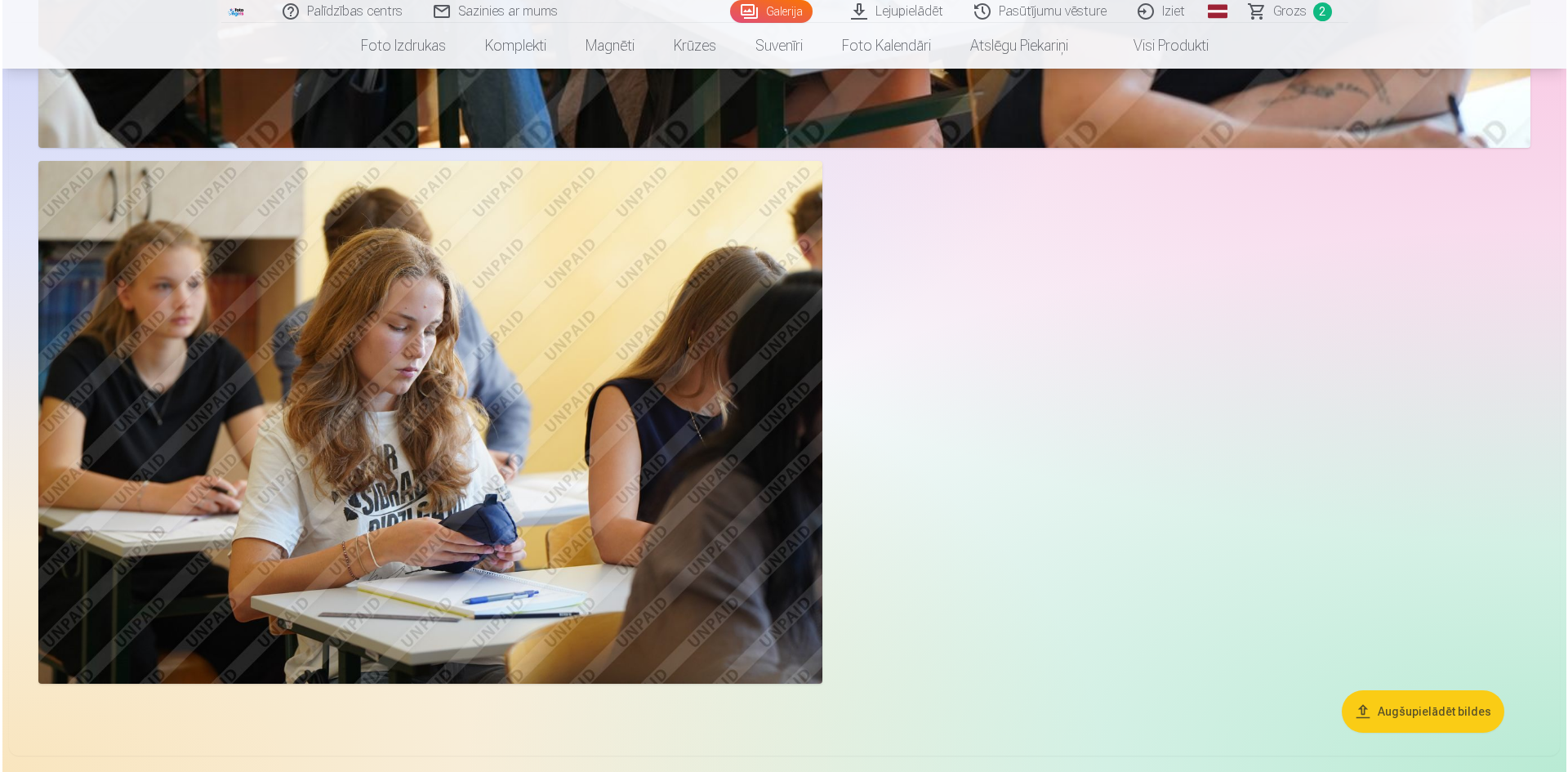
scroll to position [5952, 0]
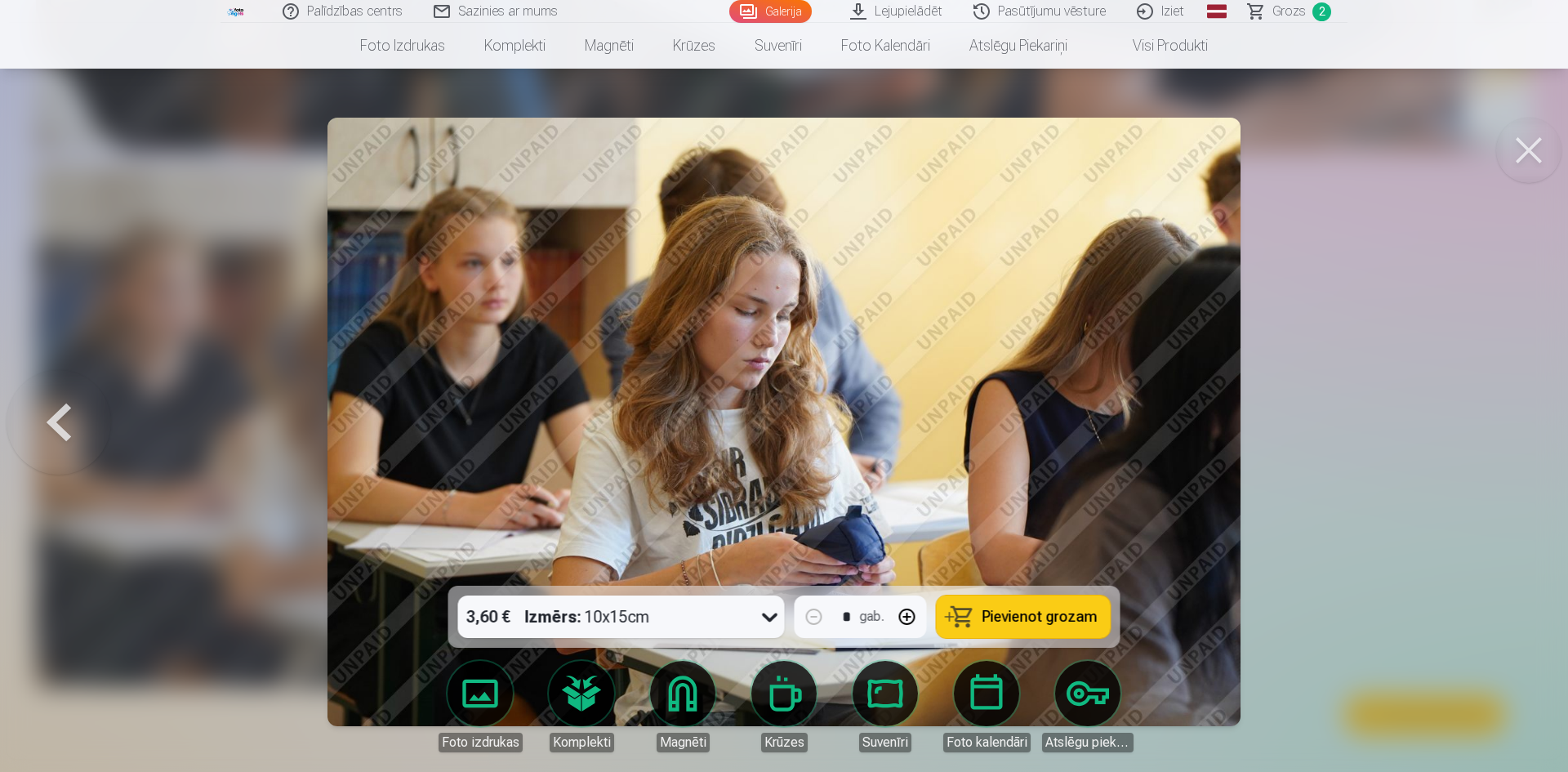
click at [1523, 158] on button at bounding box center [1528, 150] width 66 height 66
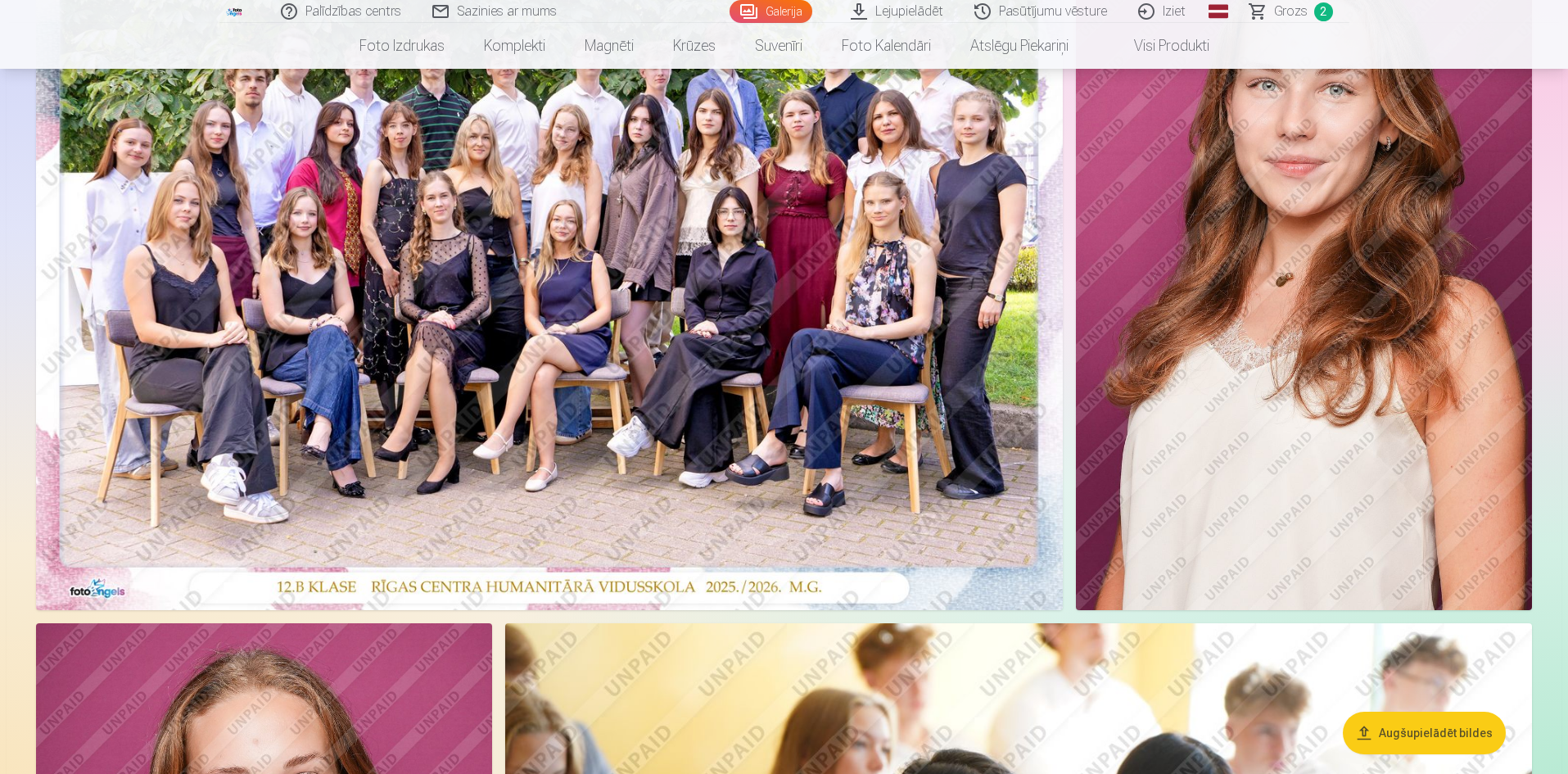
scroll to position [234, 0]
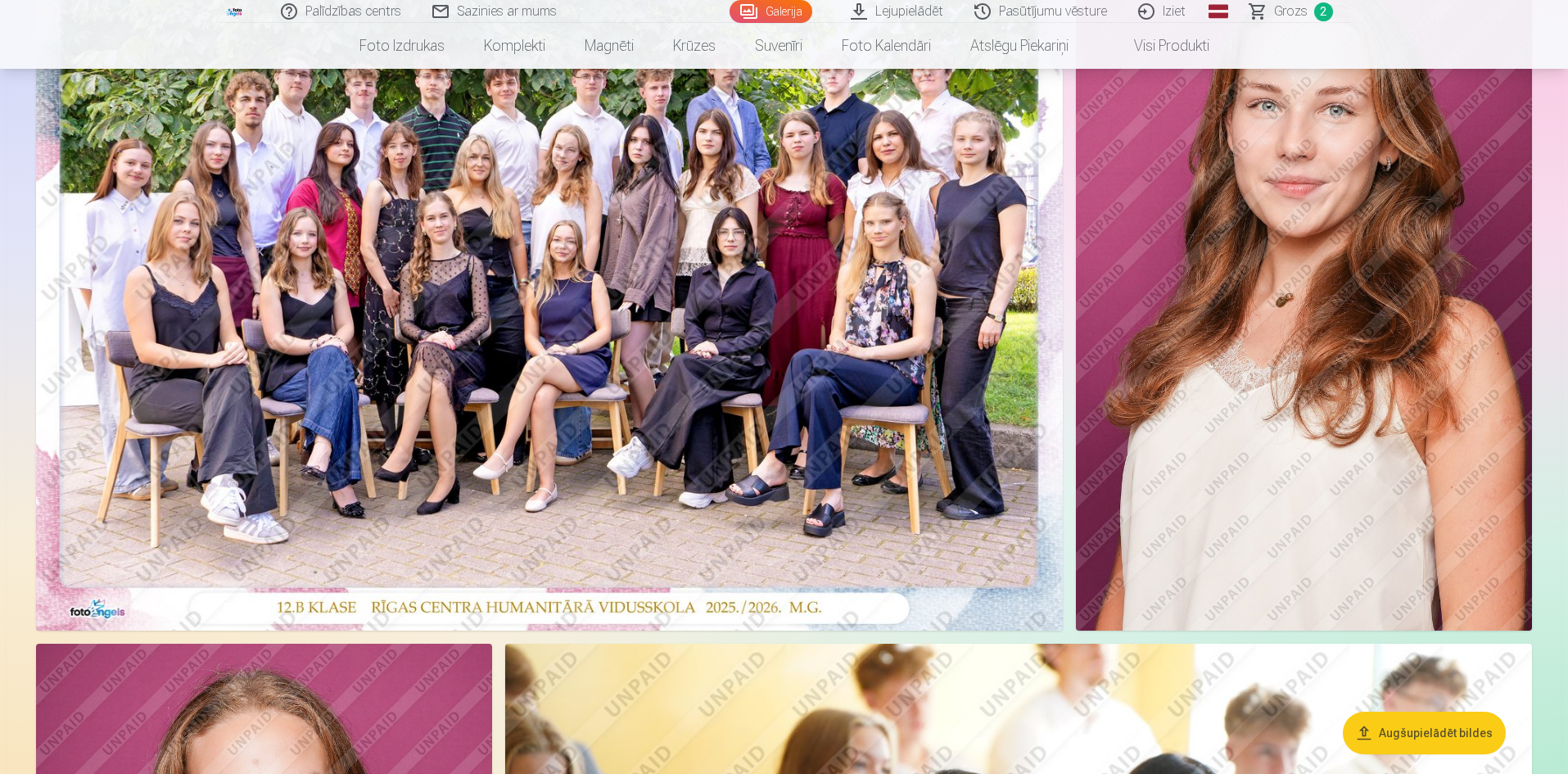
click at [1282, 343] on img at bounding box center [1304, 287] width 456 height 684
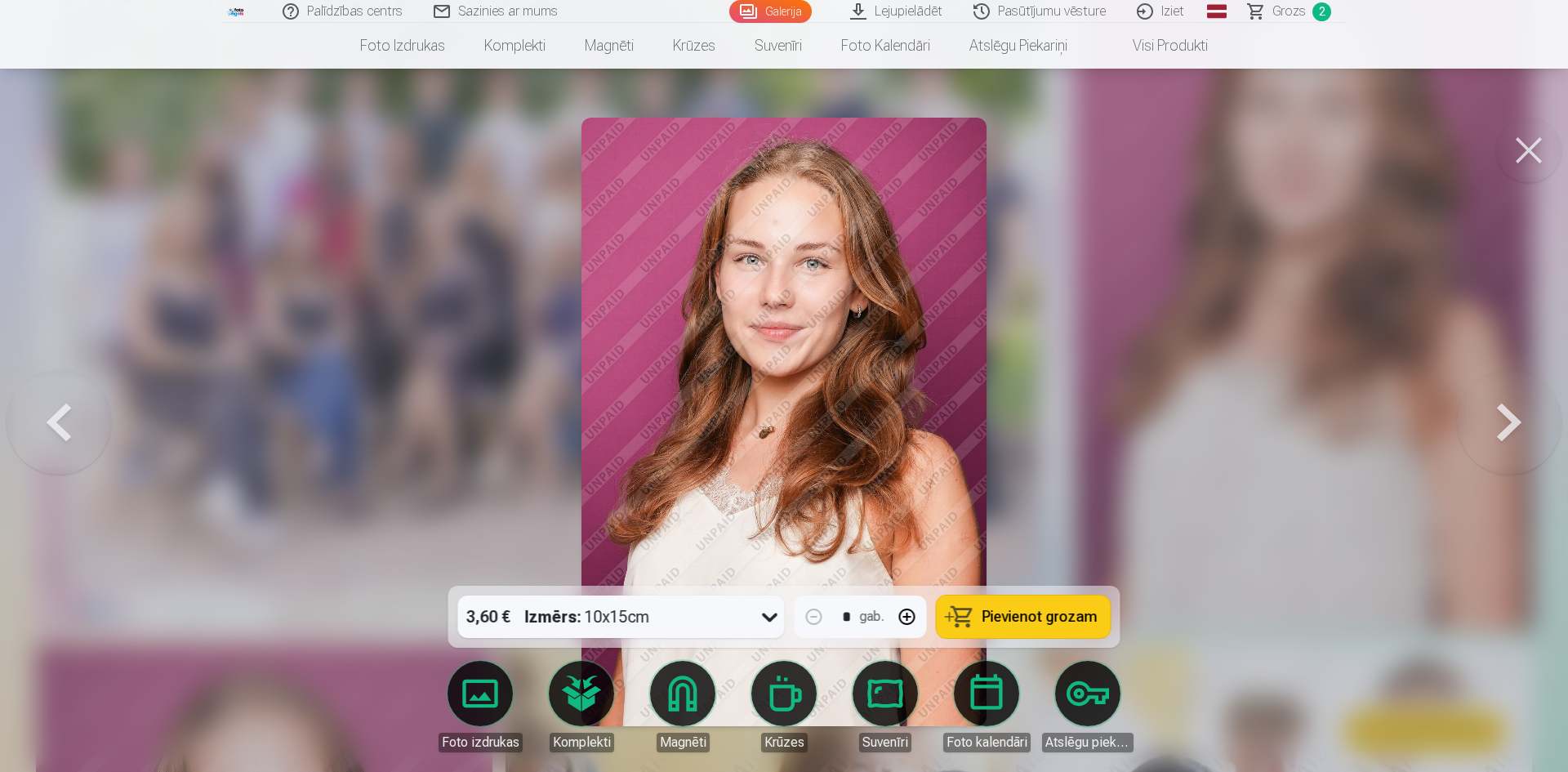
click at [982, 620] on button "Pievienot grozam" at bounding box center [1023, 616] width 174 height 43
click at [1161, 433] on div at bounding box center [784, 386] width 1568 height 772
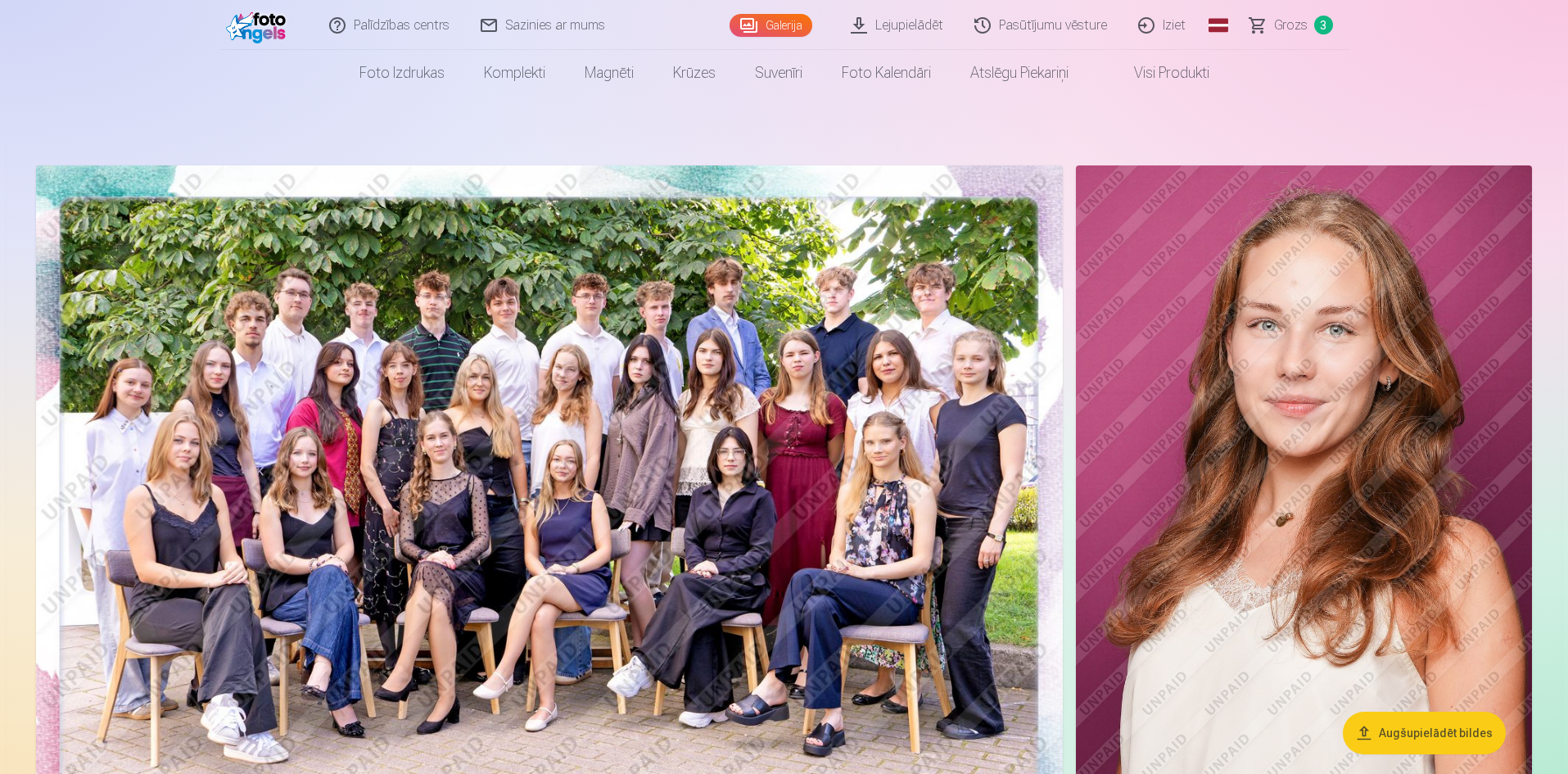
scroll to position [15, 0]
click at [1295, 422] on img at bounding box center [1304, 506] width 456 height 684
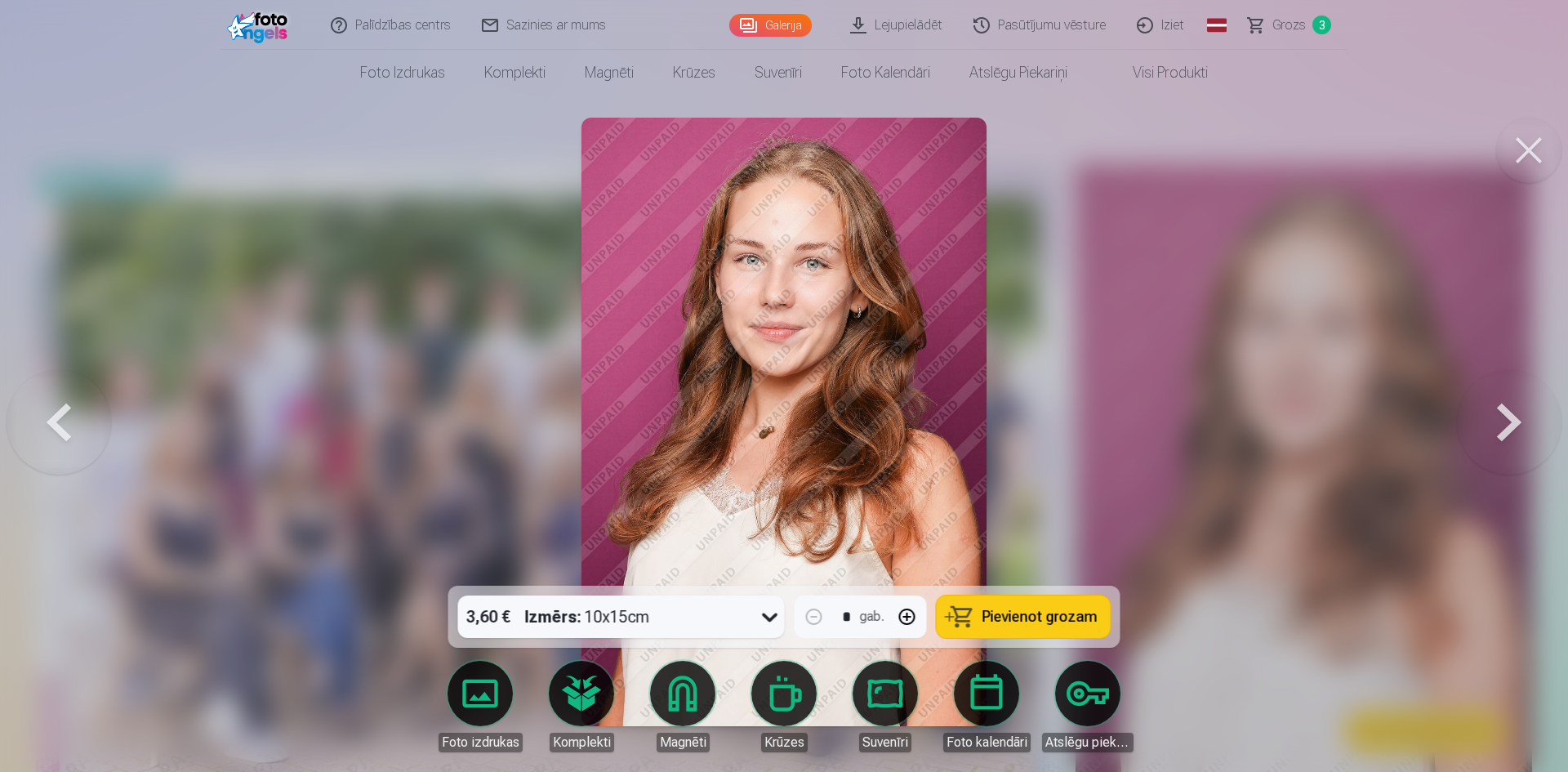
click at [1042, 621] on span "Pievienot grozam" at bounding box center [1040, 616] width 115 height 14
click at [1300, 526] on div at bounding box center [784, 386] width 1568 height 772
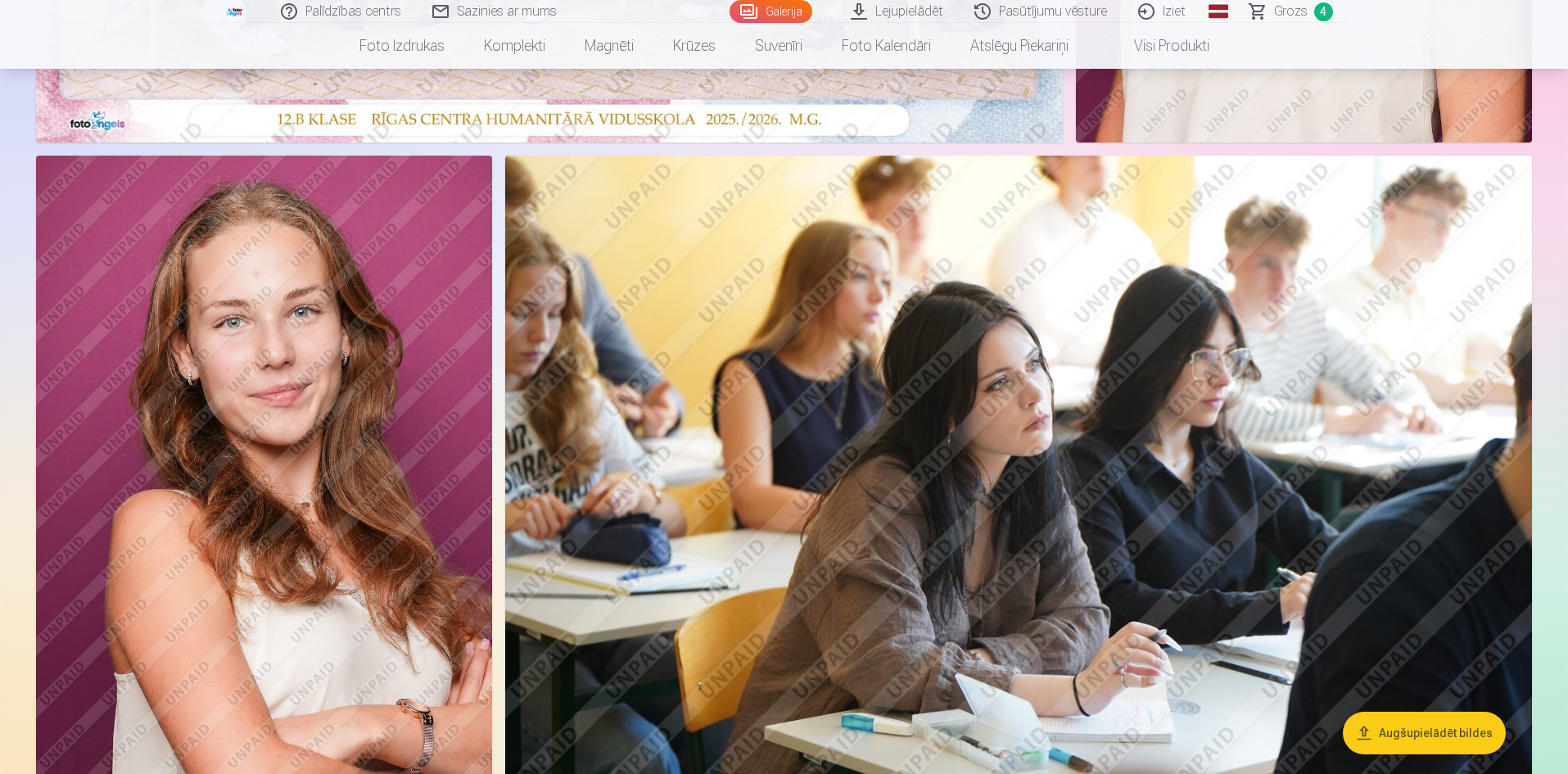
scroll to position [730, 0]
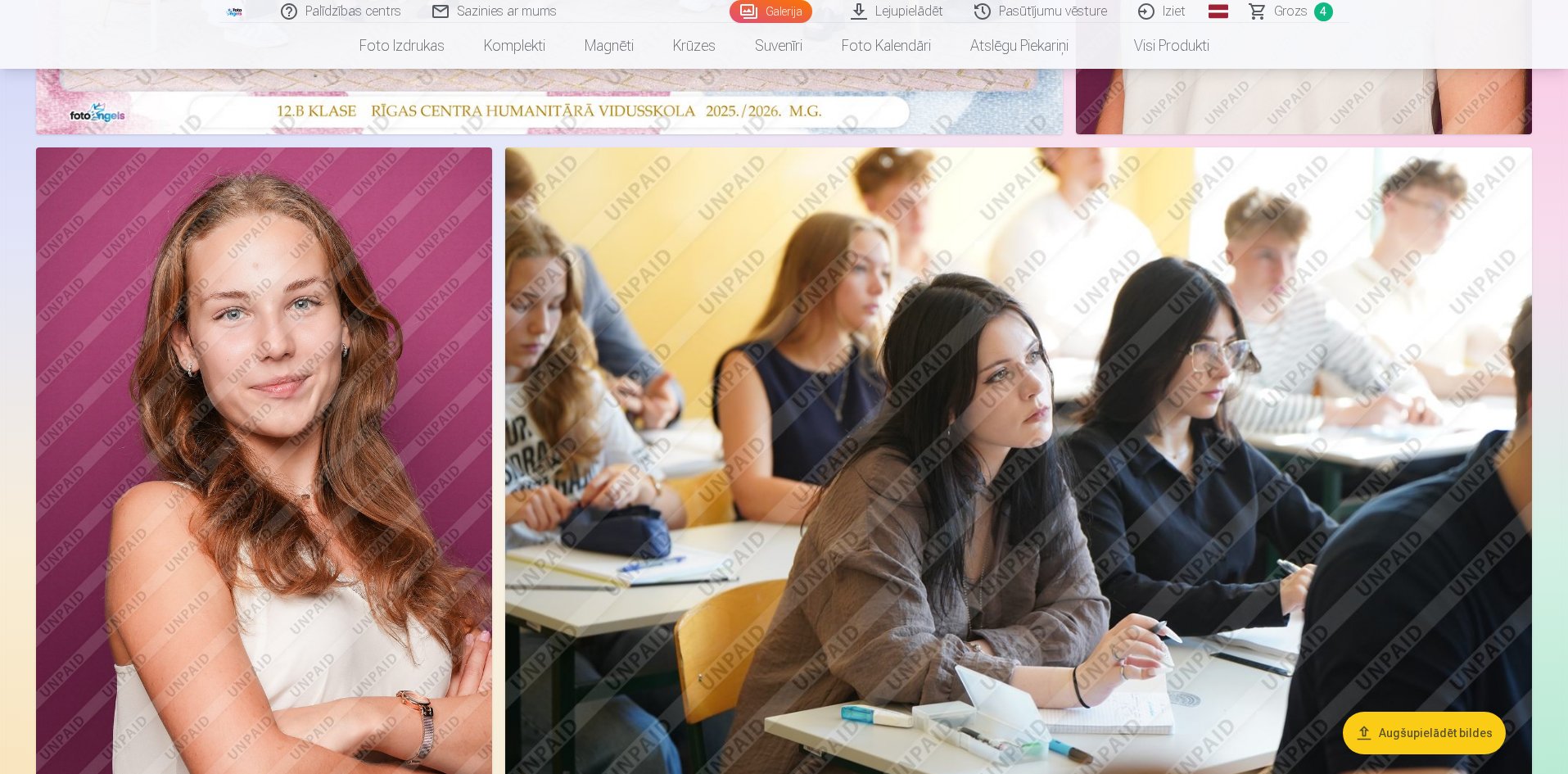
click at [289, 594] on img at bounding box center [264, 489] width 456 height 684
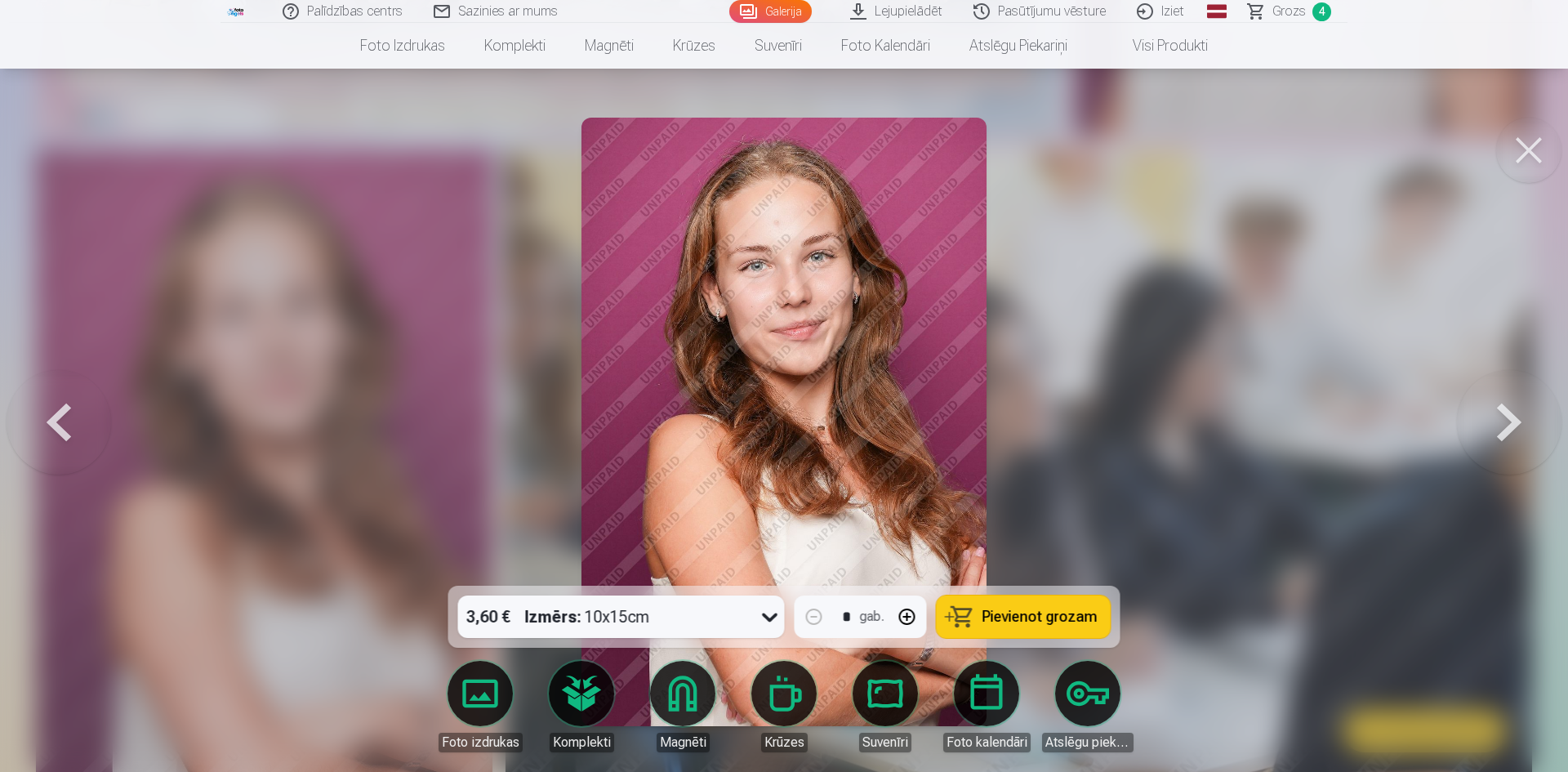
click at [979, 601] on button "Pievienot grozam" at bounding box center [1023, 616] width 174 height 43
click at [1161, 509] on div at bounding box center [784, 386] width 1568 height 772
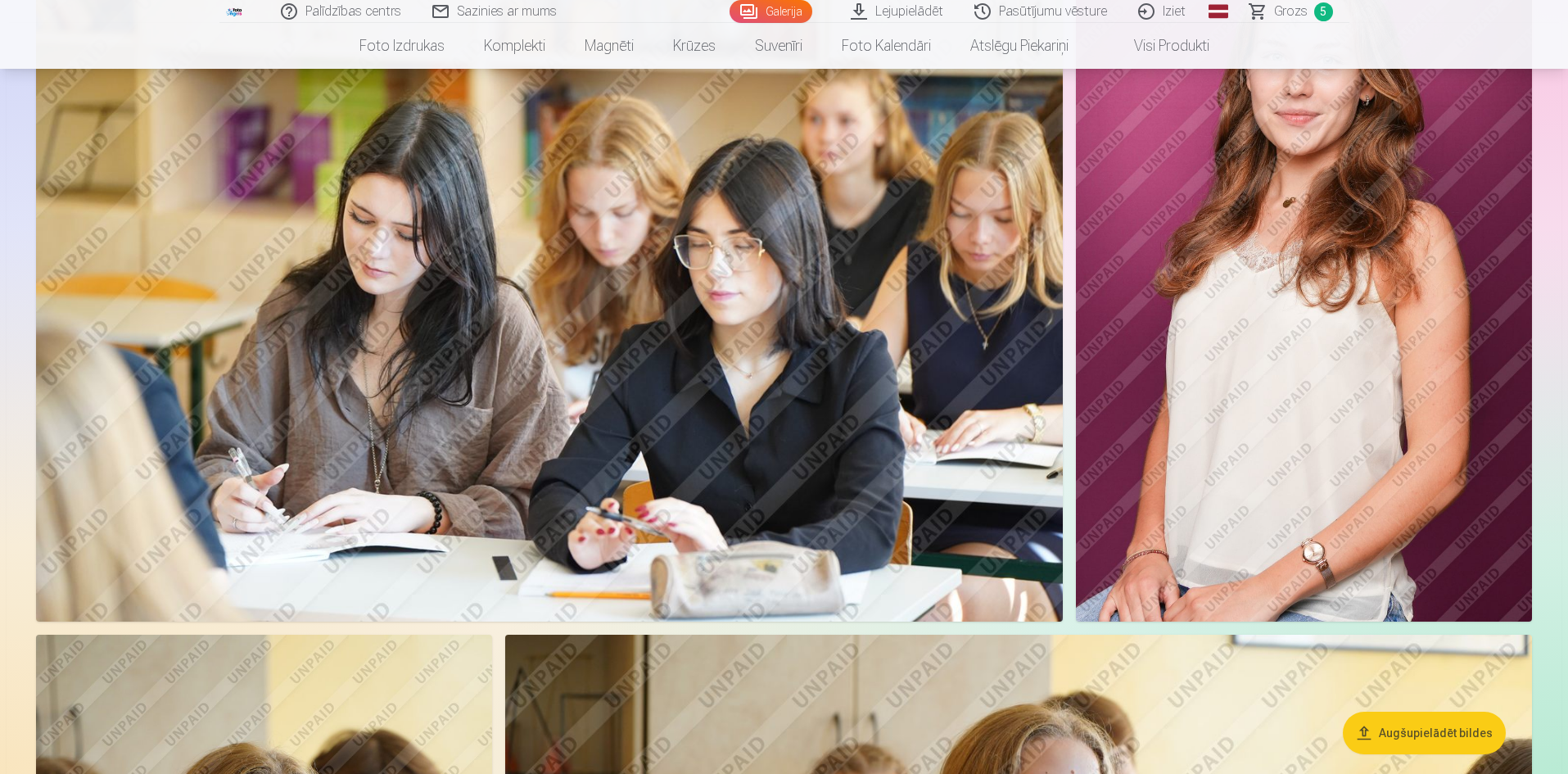
click at [1307, 465] on img at bounding box center [1304, 279] width 456 height 684
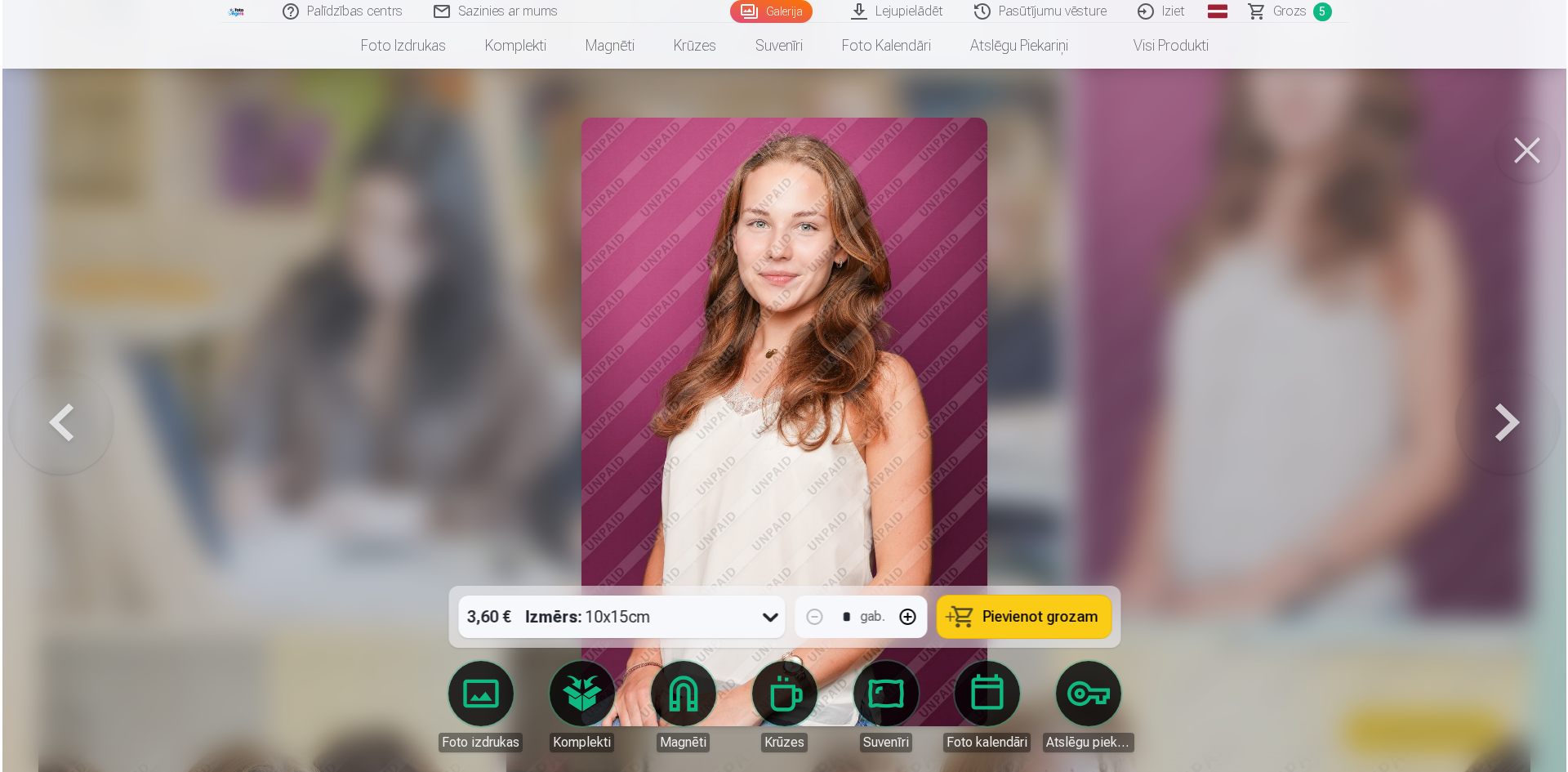
scroll to position [2763, 0]
click at [1068, 609] on span "Pievienot grozam" at bounding box center [1040, 616] width 115 height 14
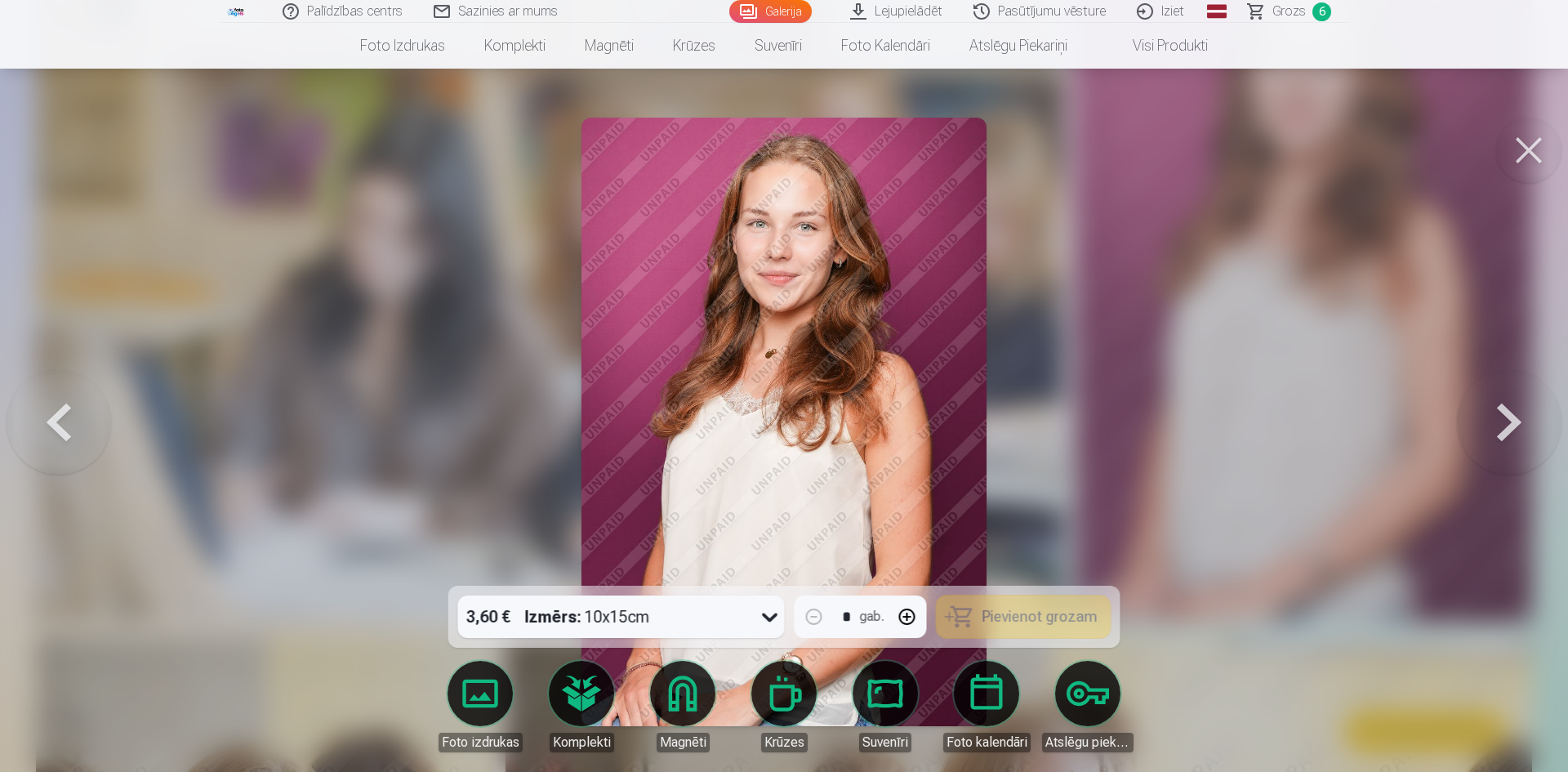
click at [1228, 494] on div at bounding box center [784, 386] width 1568 height 772
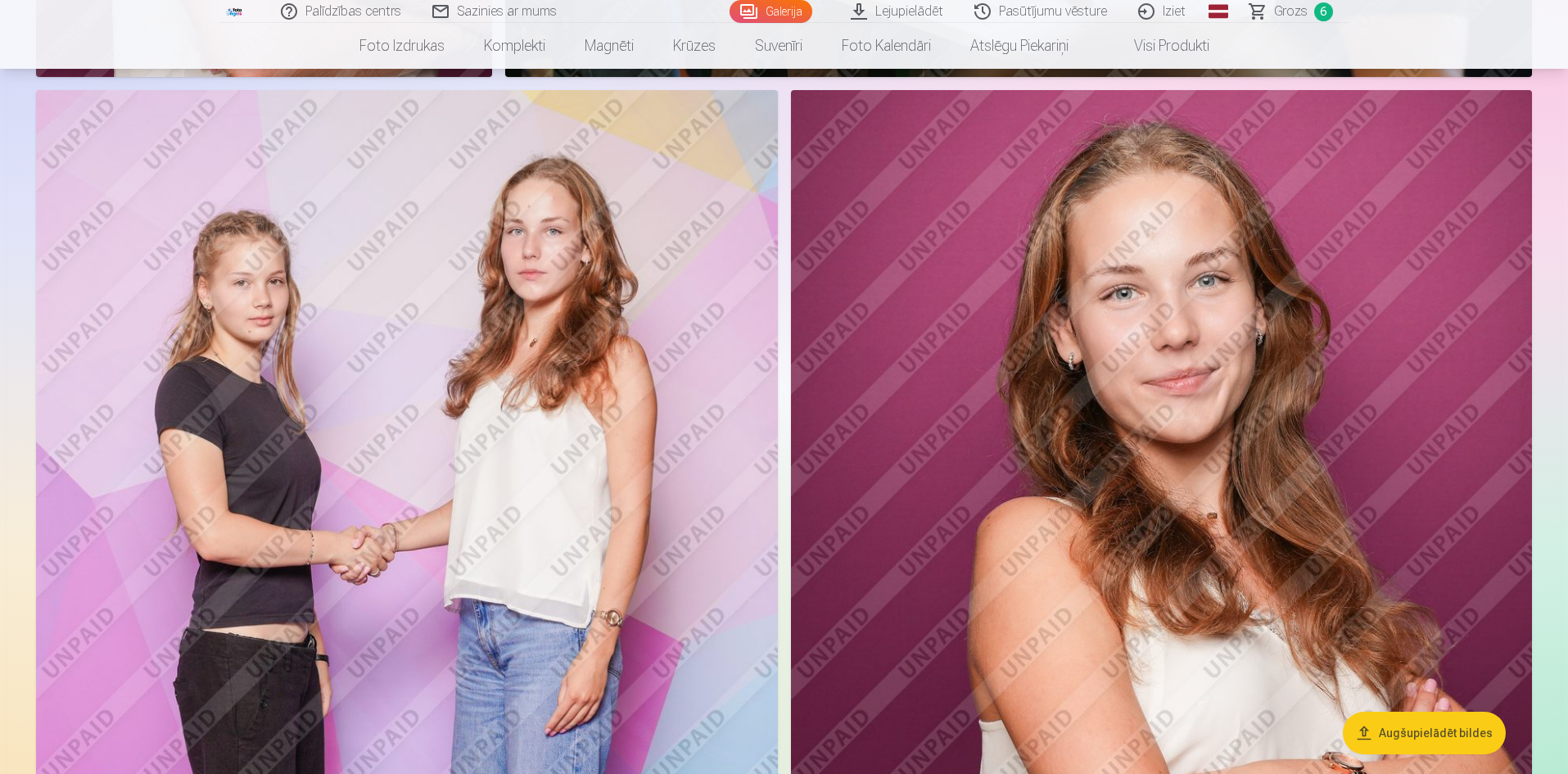
scroll to position [1016, 0]
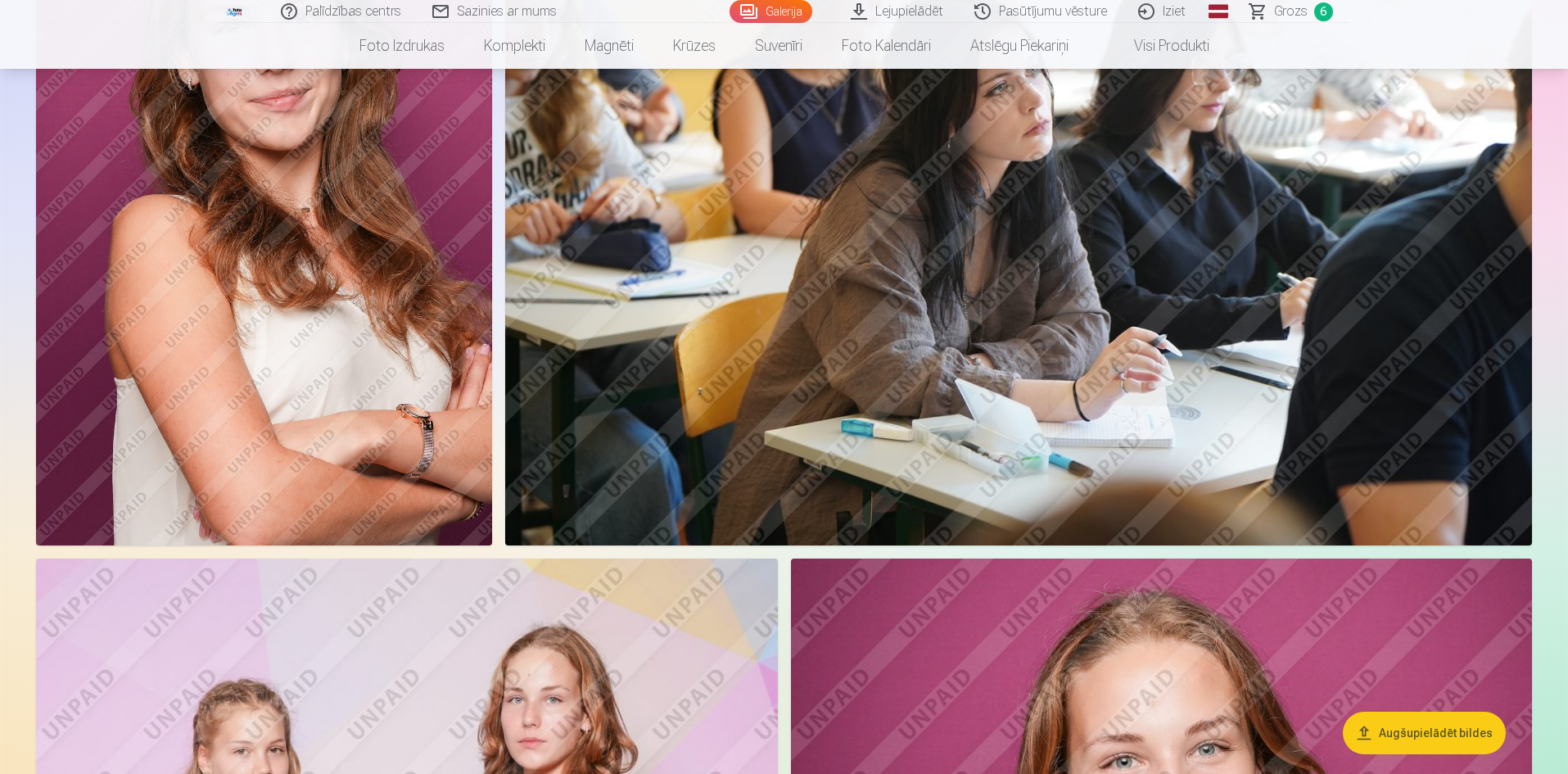
click at [1289, 18] on span "Grozs" at bounding box center [1290, 11] width 33 height 20
